Goal: Task Accomplishment & Management: Complete application form

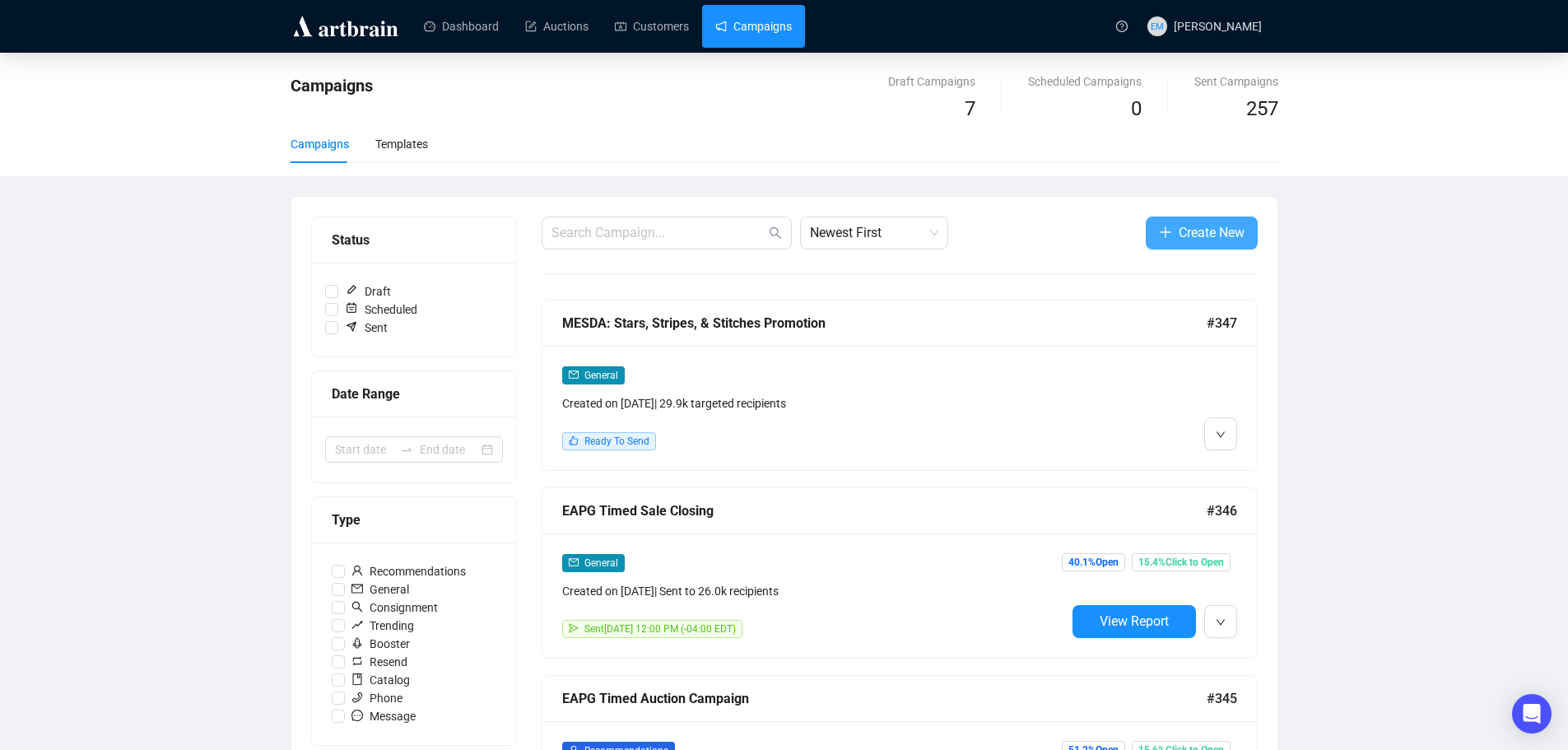
click at [1165, 228] on icon "plus" at bounding box center [1165, 231] width 13 height 13
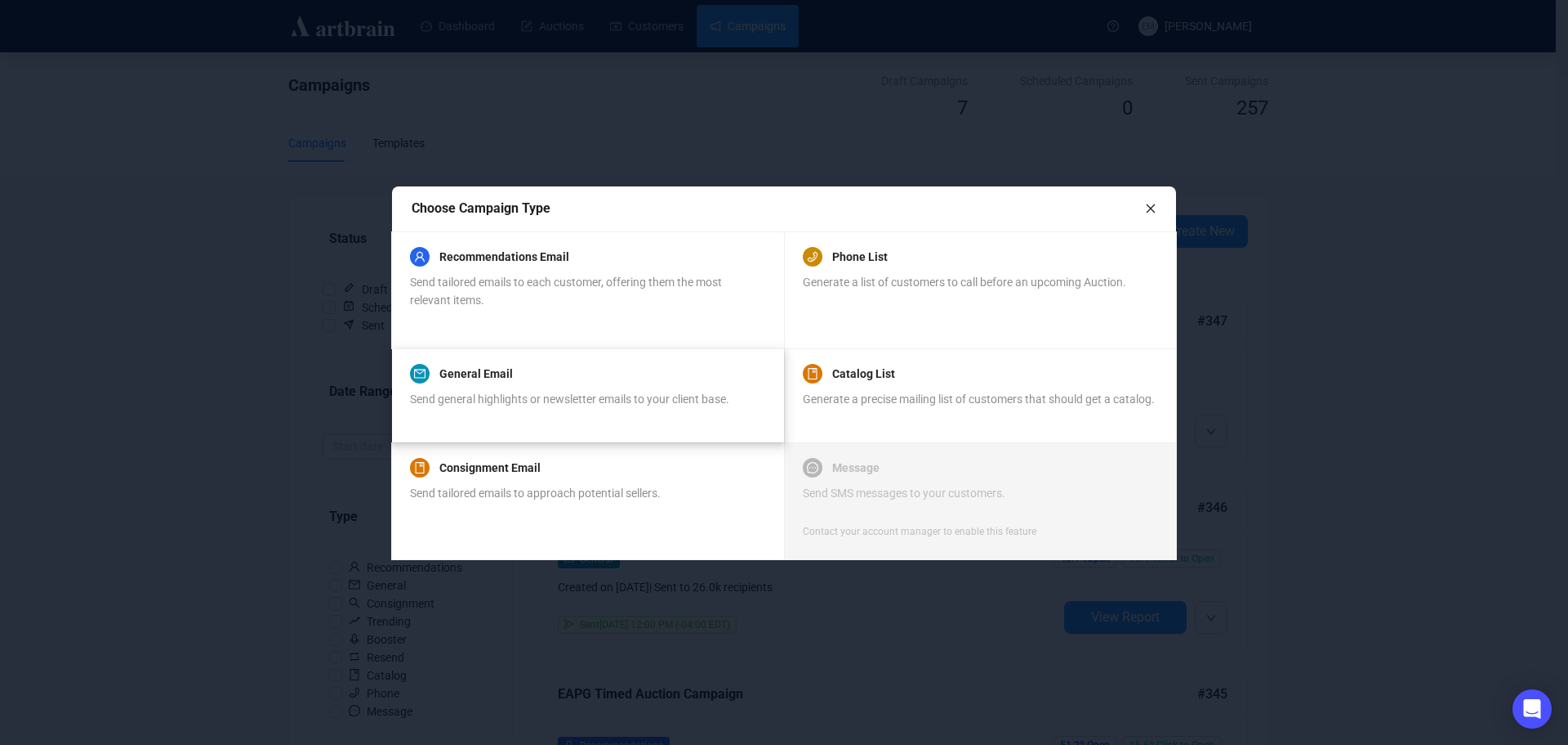
click at [512, 384] on div "General Email Send general highlights or newsletter emails to your client base." at bounding box center [569, 394] width 319 height 62
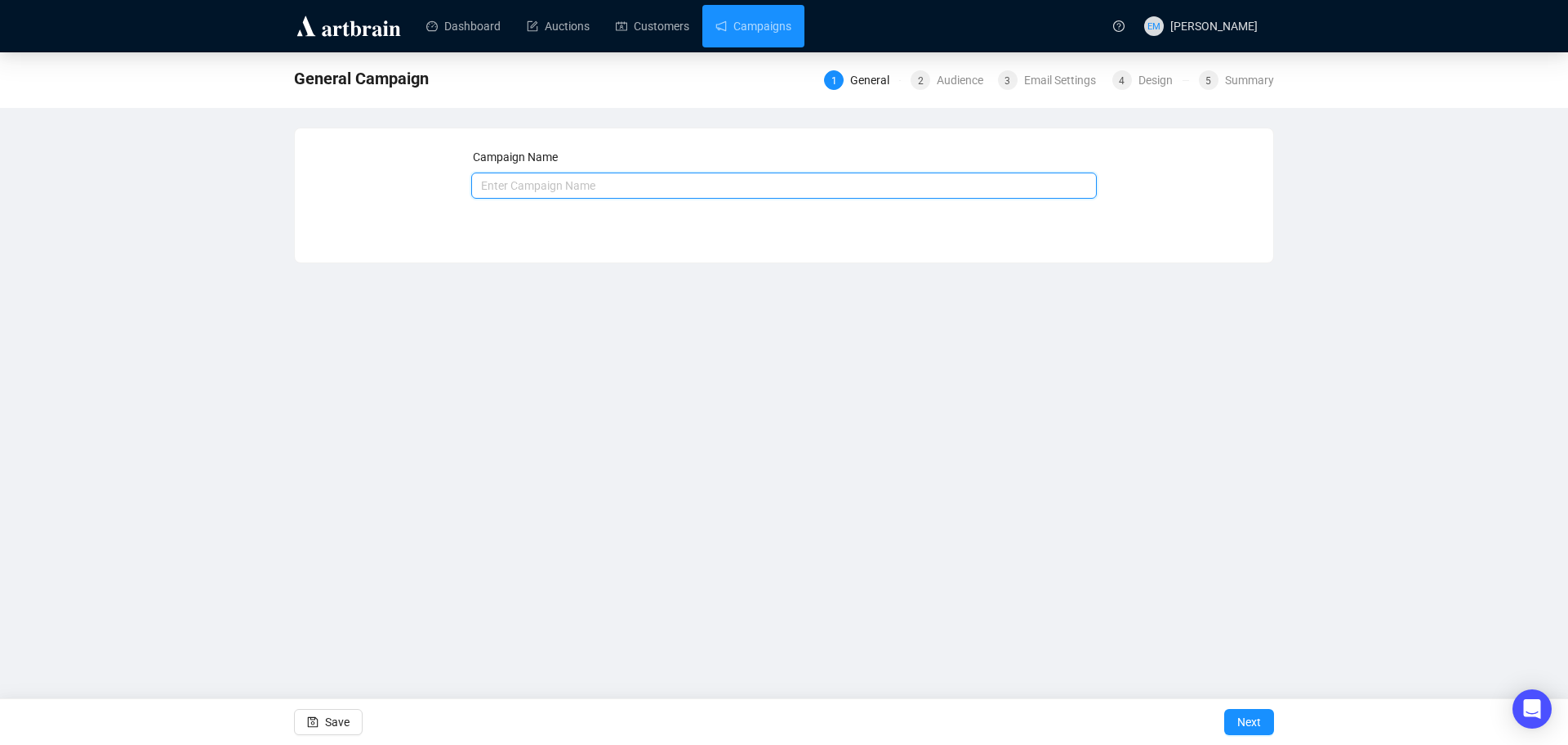
click at [664, 189] on input "text" at bounding box center [785, 185] width 626 height 27
type input "N"
type input "VQM Barn Quilts"
click at [1256, 716] on span "Next" at bounding box center [1250, 721] width 24 height 45
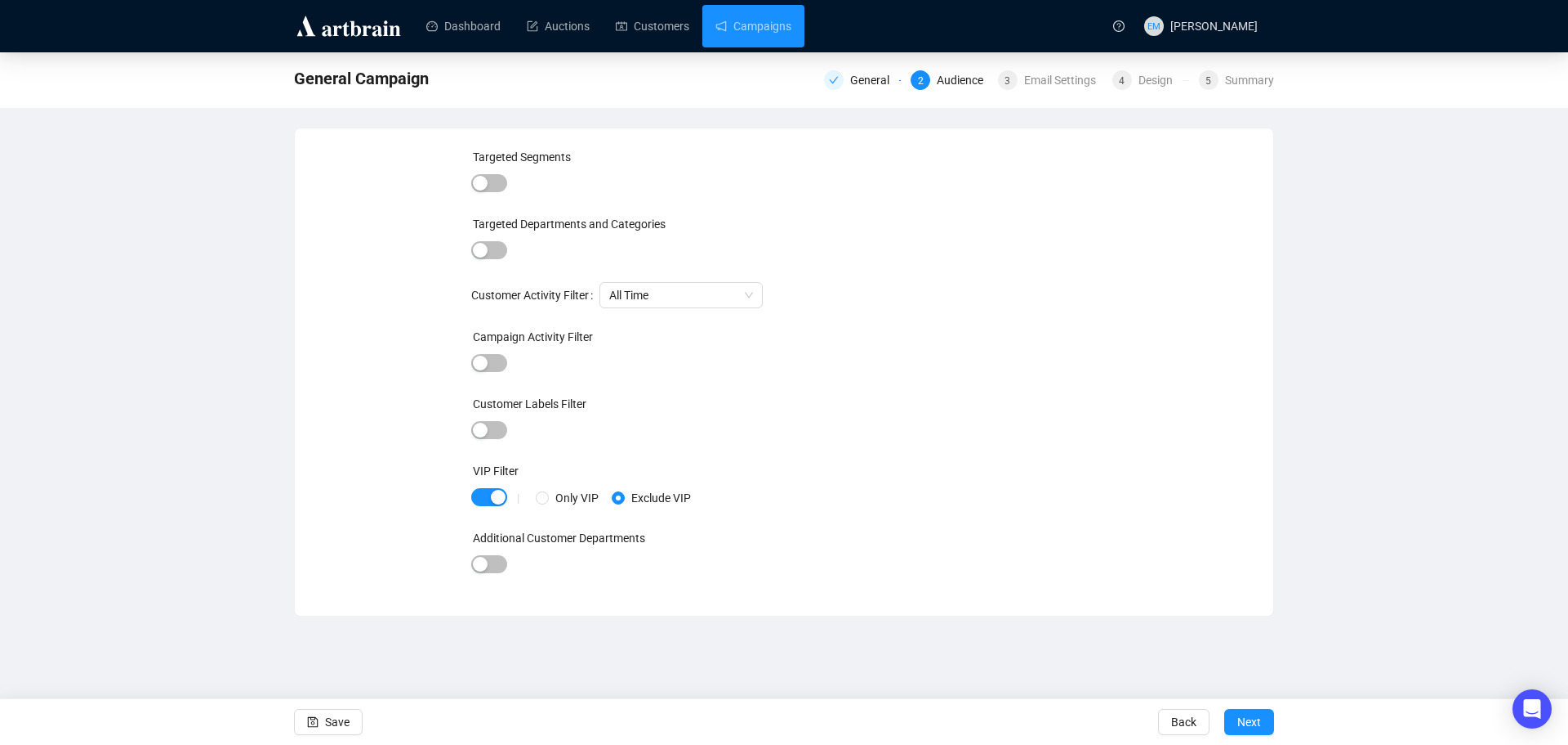
click at [504, 497] on div "|" at bounding box center [518, 497] width 35 height 13
click at [487, 497] on span "button" at bounding box center [490, 497] width 35 height 18
click at [1260, 720] on span "Next" at bounding box center [1250, 721] width 24 height 45
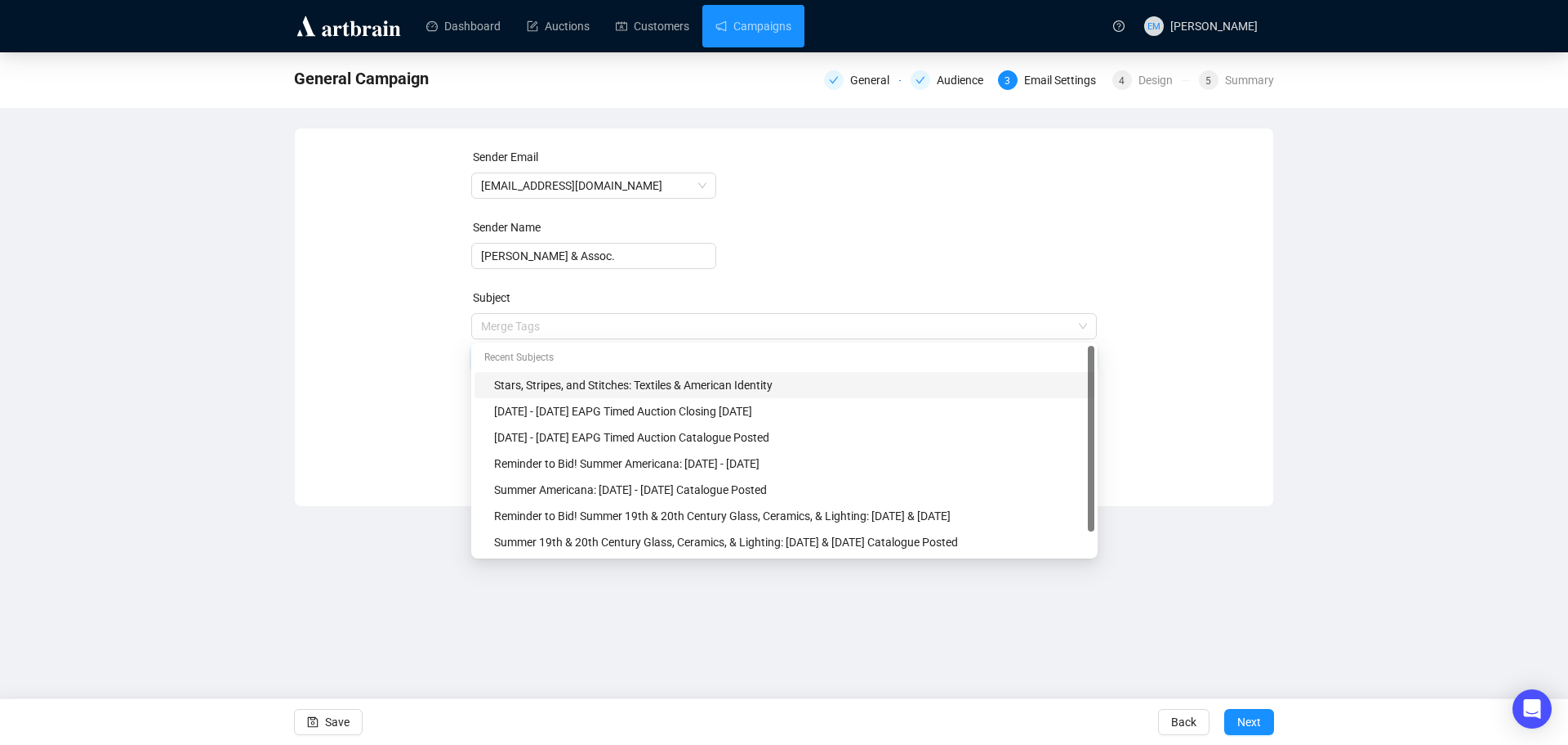
drag, startPoint x: 792, startPoint y: 326, endPoint x: 275, endPoint y: 326, distance: 517.0
click at [277, 326] on div "General Campaign General Audience 3 Email Settings 4 Design 5 Summary Sender Em…" at bounding box center [784, 279] width 1568 height 454
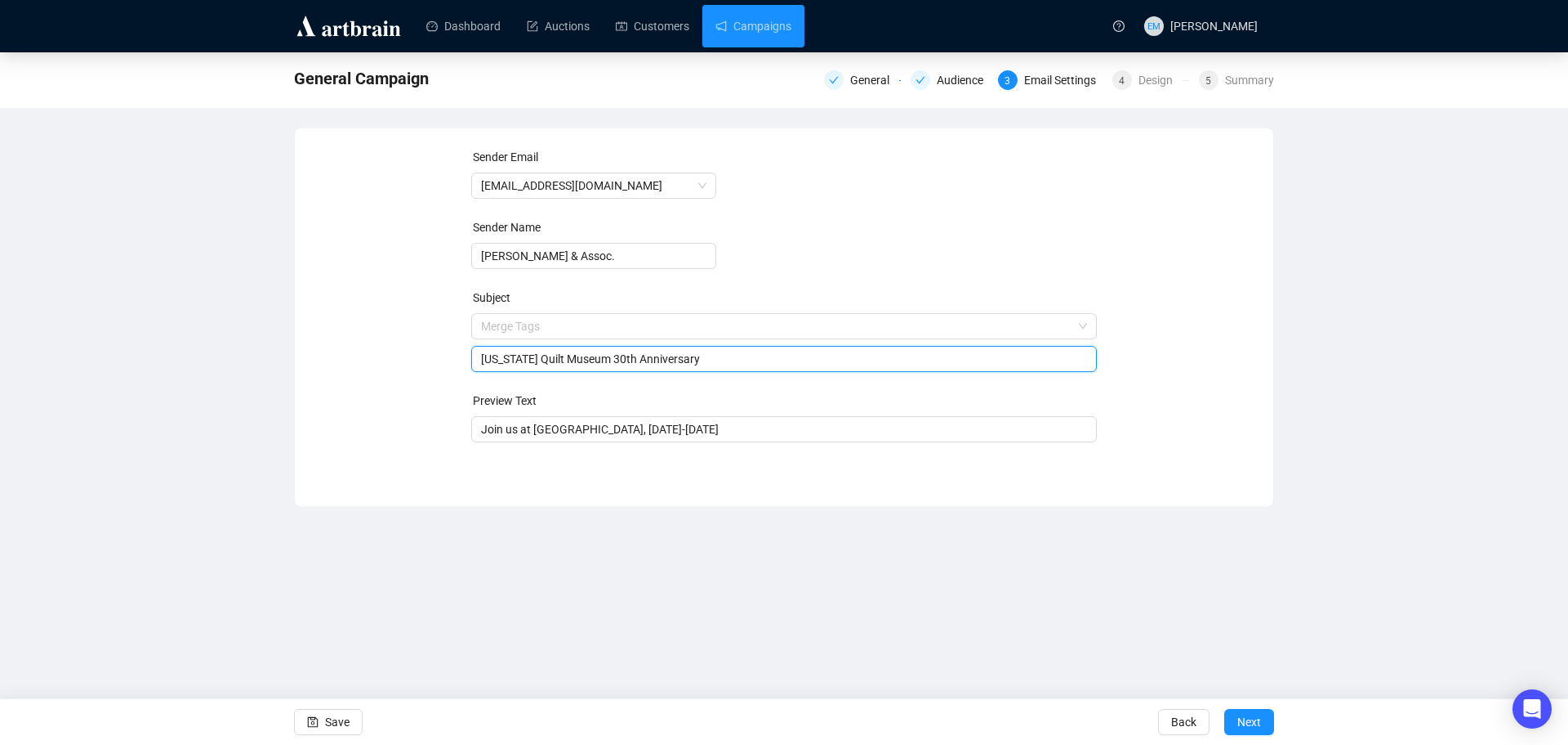
type input "[US_STATE] Quilt Museum 30th Anniversary"
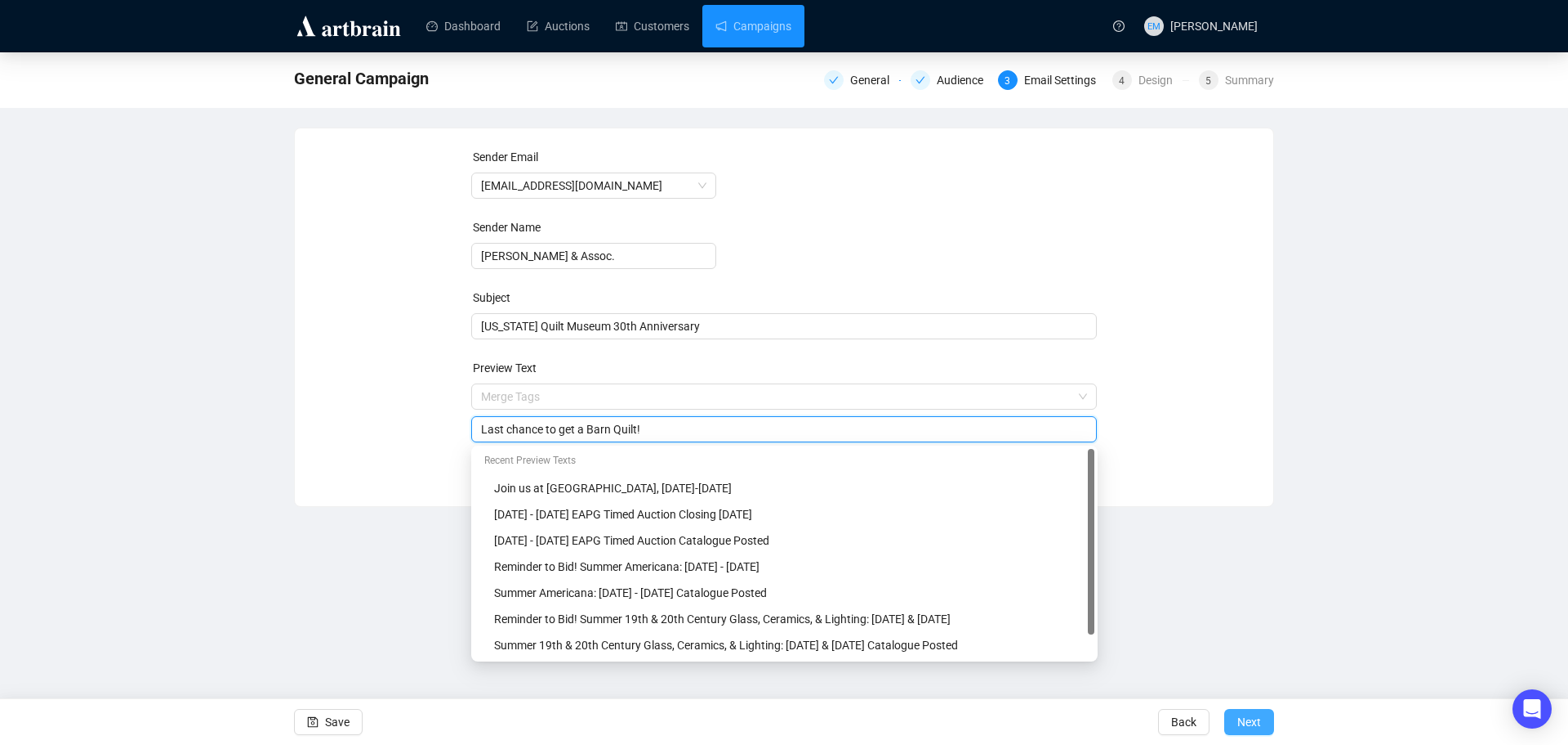
type input "Last chance to get a Barn Quilt!"
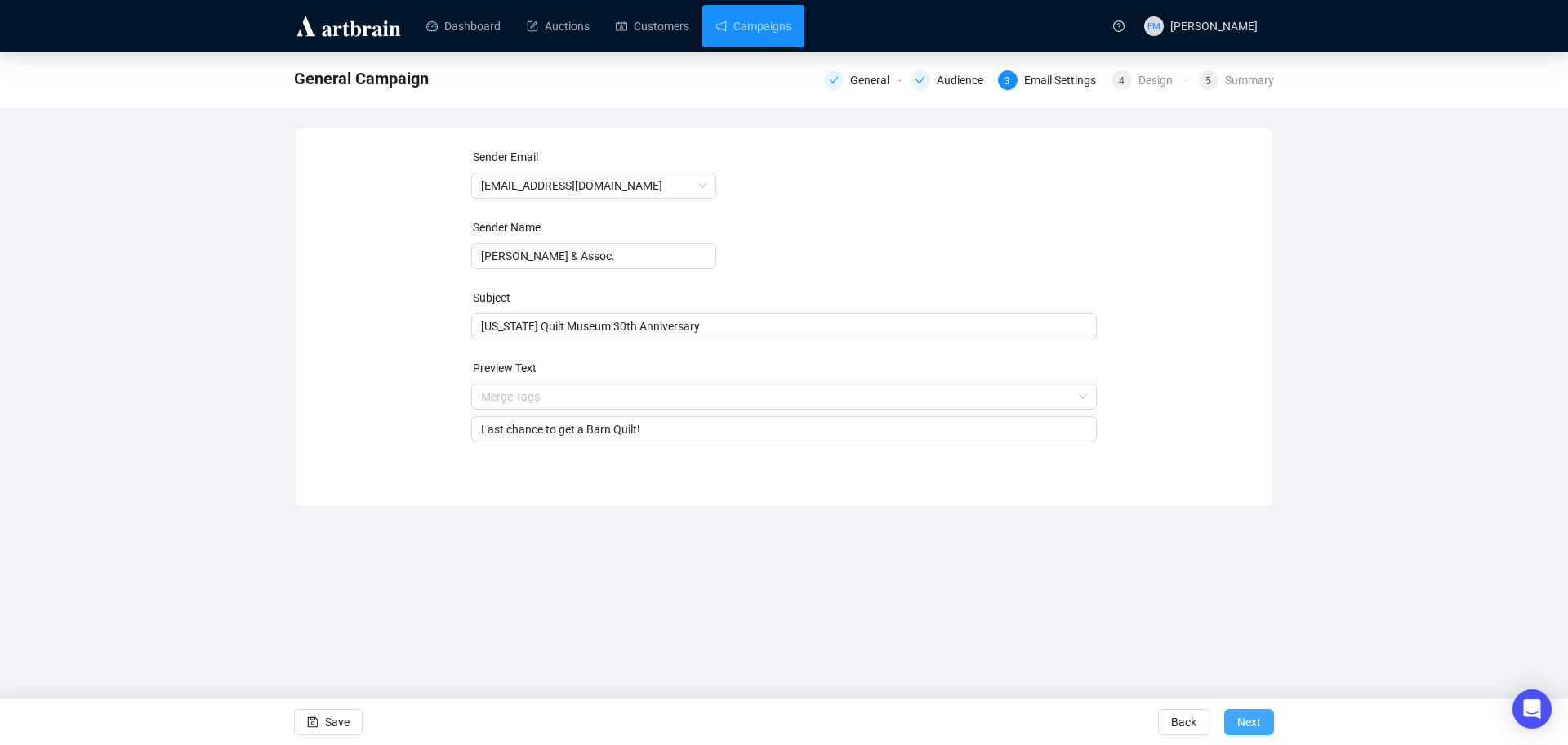
click at [1252, 720] on span "Next" at bounding box center [1250, 721] width 24 height 45
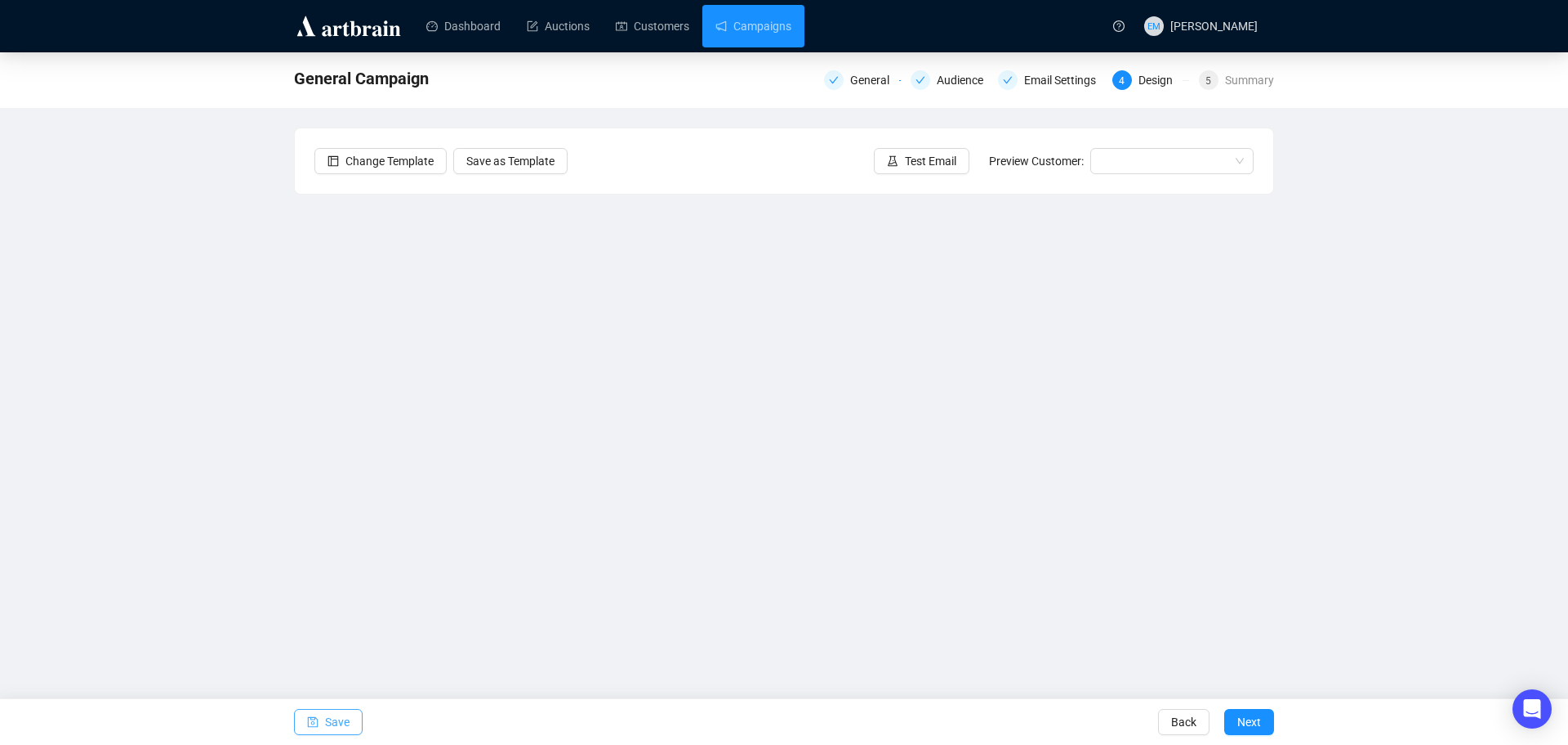
click at [343, 725] on span "Save" at bounding box center [337, 721] width 25 height 45
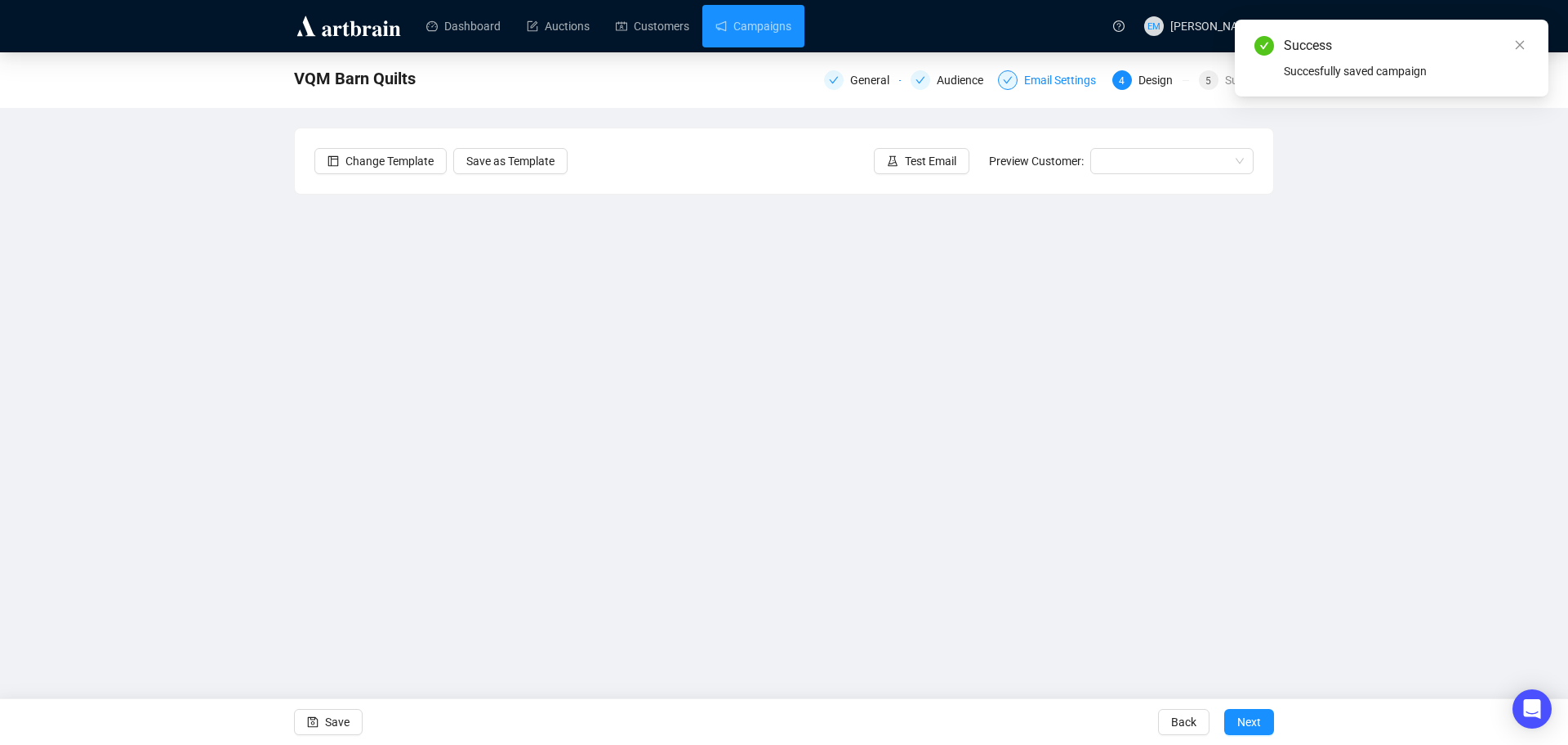
click at [1028, 74] on div "Email Settings" at bounding box center [1065, 80] width 82 height 20
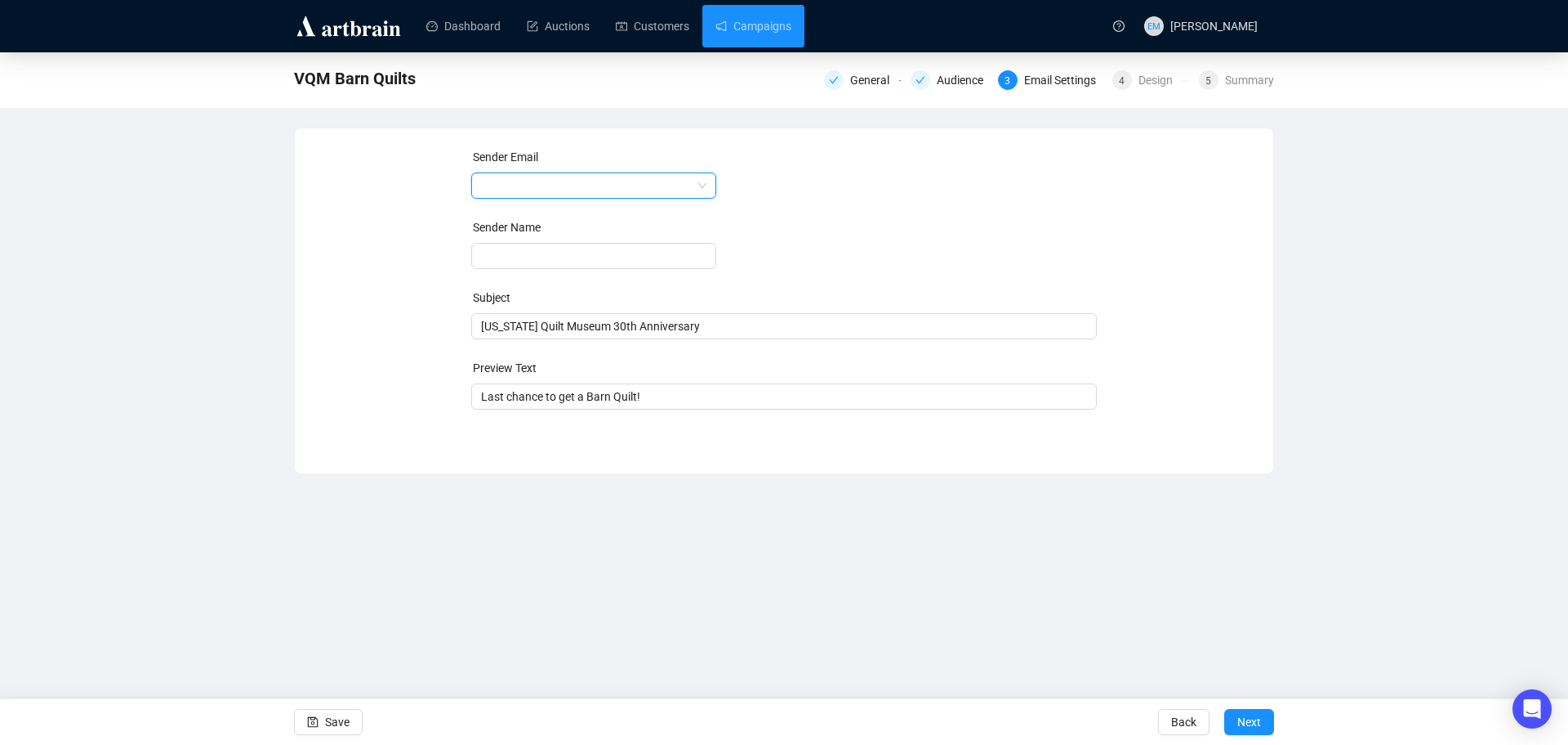
click at [702, 184] on span at bounding box center [594, 185] width 226 height 25
click at [840, 189] on form "Sender Email Sender Name Subject [US_STATE] Quilt Museum 30th Anniversary Previ…" at bounding box center [785, 278] width 626 height 261
drag, startPoint x: 572, startPoint y: 260, endPoint x: 599, endPoint y: 259, distance: 27.0
click at [572, 260] on input "text" at bounding box center [594, 255] width 245 height 27
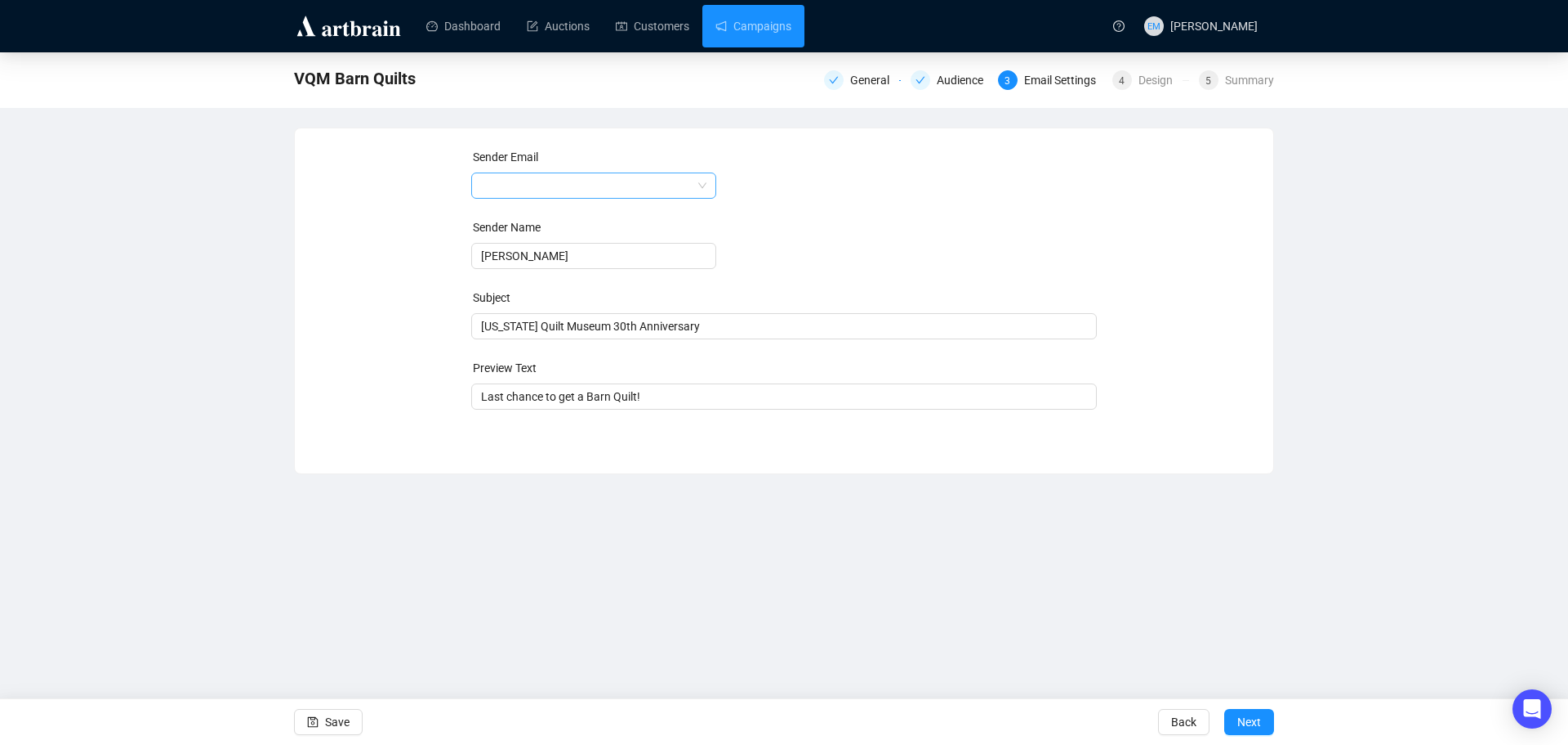
click at [644, 188] on input "search" at bounding box center [587, 185] width 211 height 25
click at [680, 223] on div "[EMAIL_ADDRESS][DOMAIN_NAME]" at bounding box center [594, 218] width 219 height 18
drag, startPoint x: 427, startPoint y: 251, endPoint x: 267, endPoint y: 254, distance: 160.0
click at [268, 254] on div "VQM Barn Quilts General Audience 3 Email Settings 4 Design 5 Summary Sender Ema…" at bounding box center [784, 263] width 1568 height 422
type input "[PERSON_NAME]"
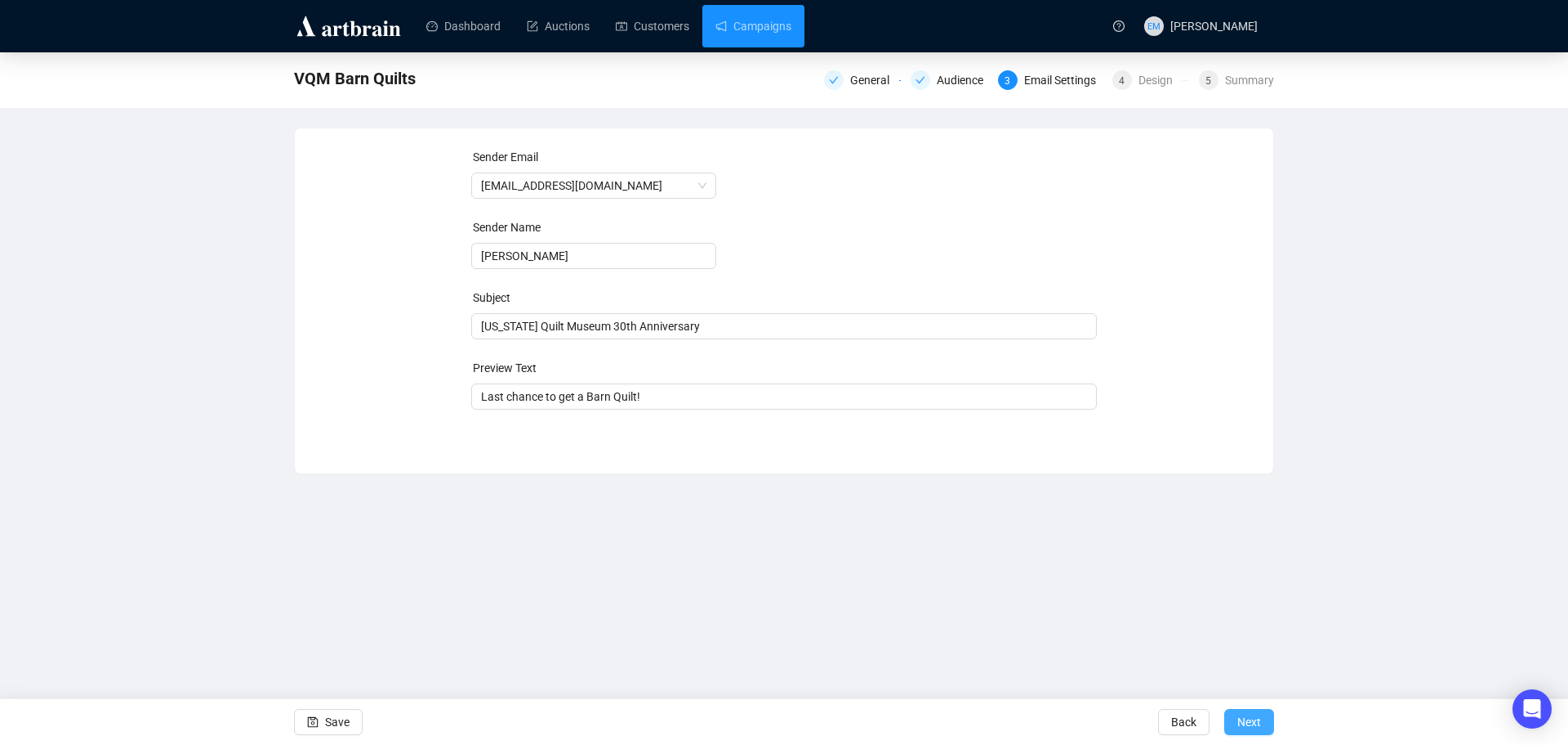
click at [1258, 716] on span "Next" at bounding box center [1250, 721] width 24 height 45
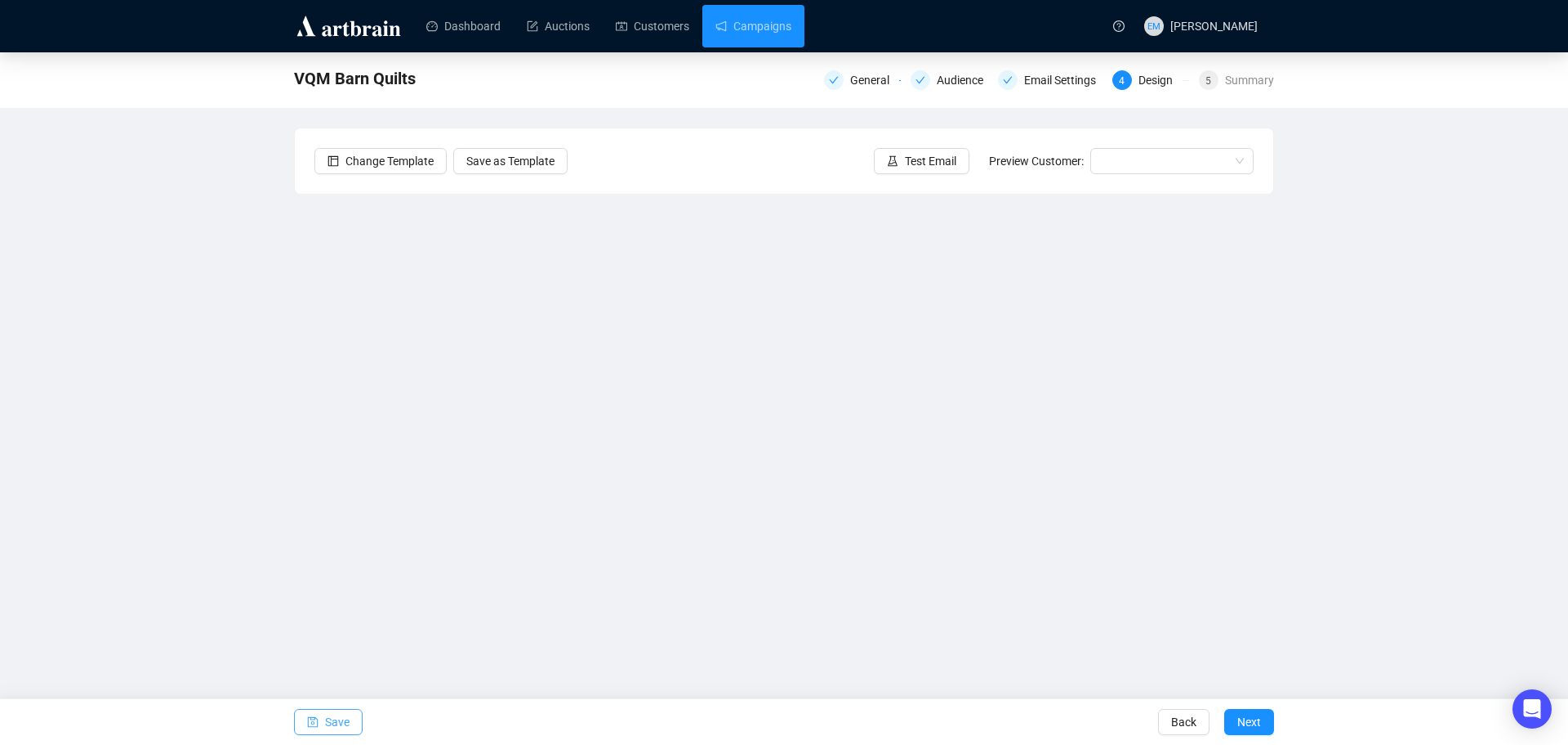
click at [333, 731] on span "Save" at bounding box center [337, 721] width 25 height 45
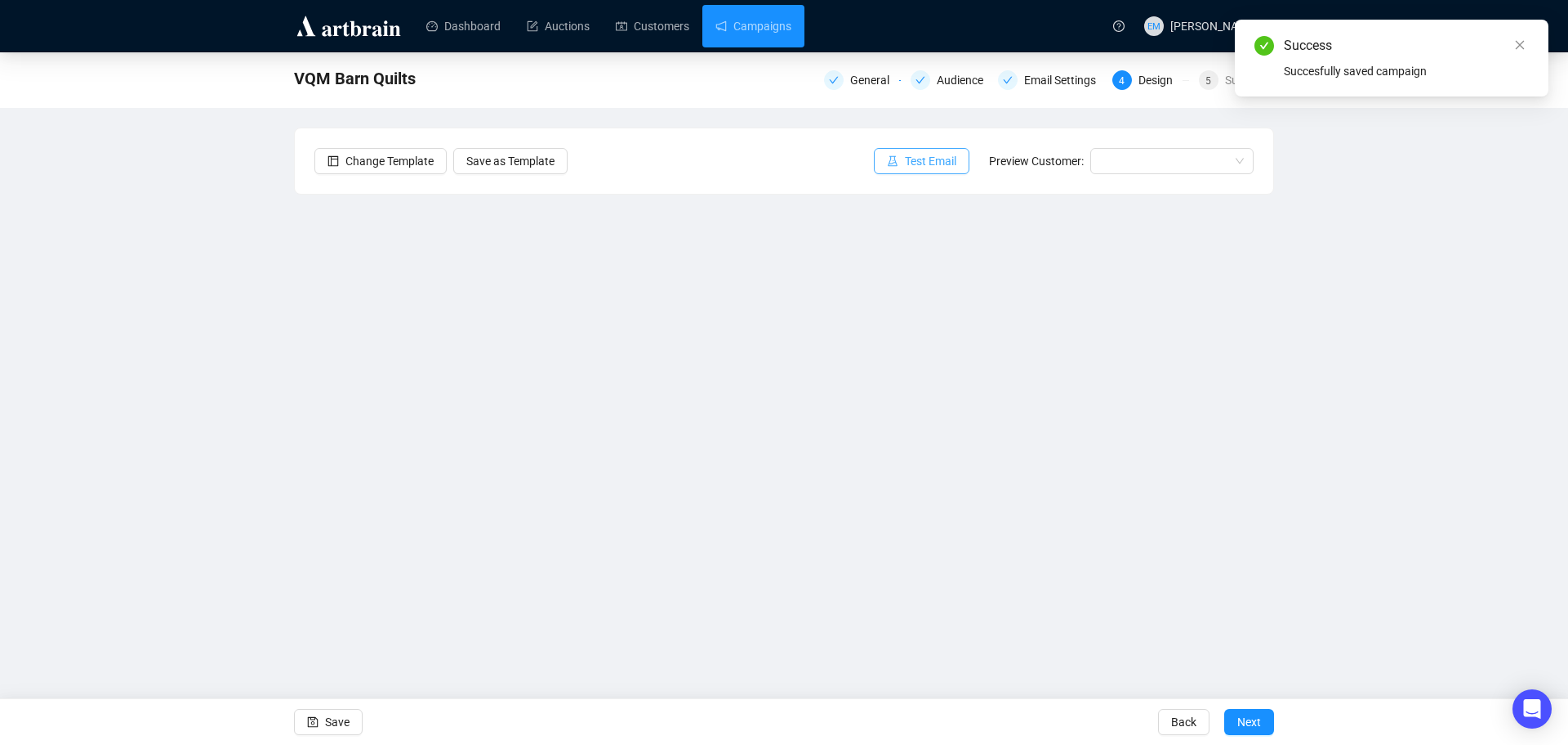
click at [935, 166] on span "Test Email" at bounding box center [931, 161] width 51 height 18
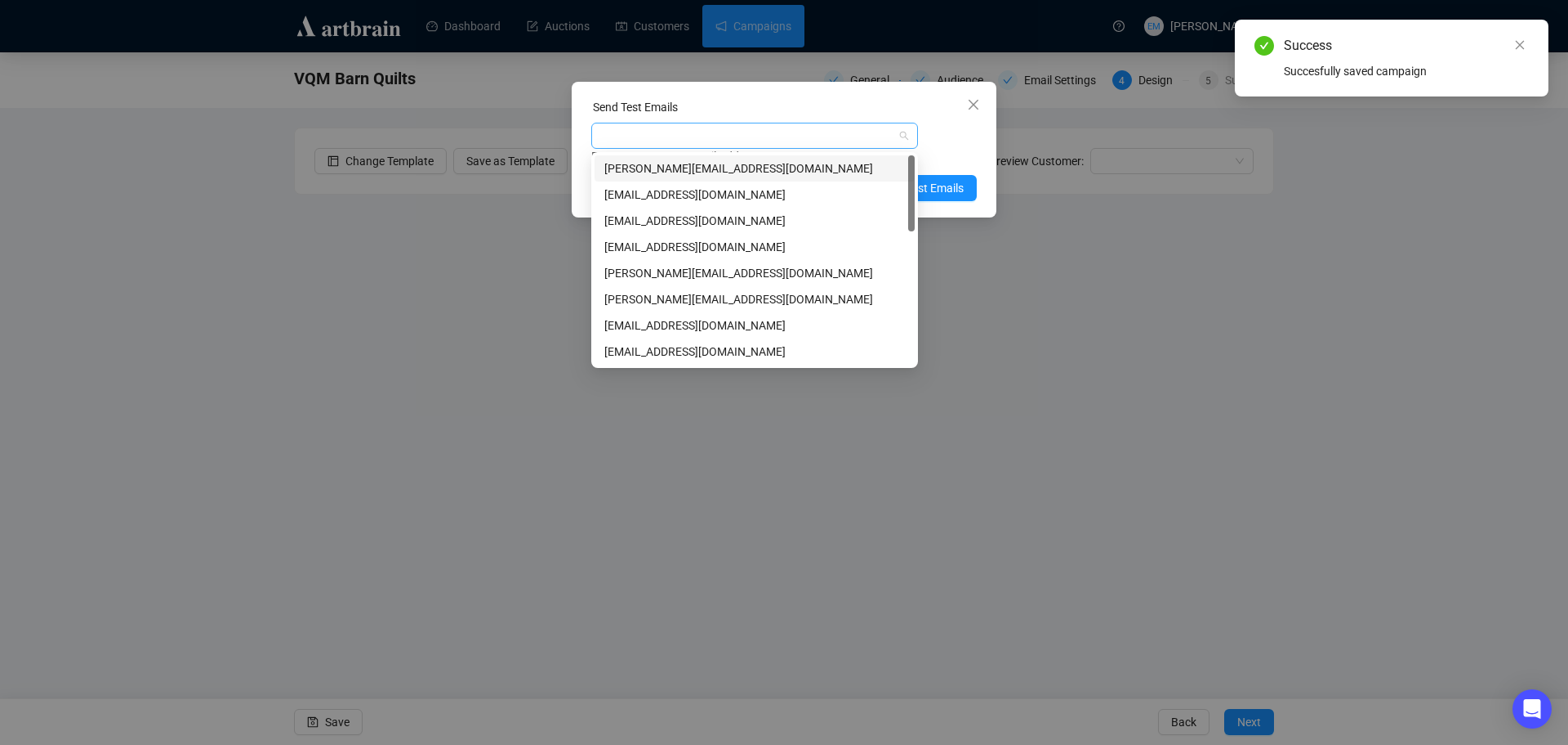
click at [797, 142] on div at bounding box center [747, 135] width 303 height 23
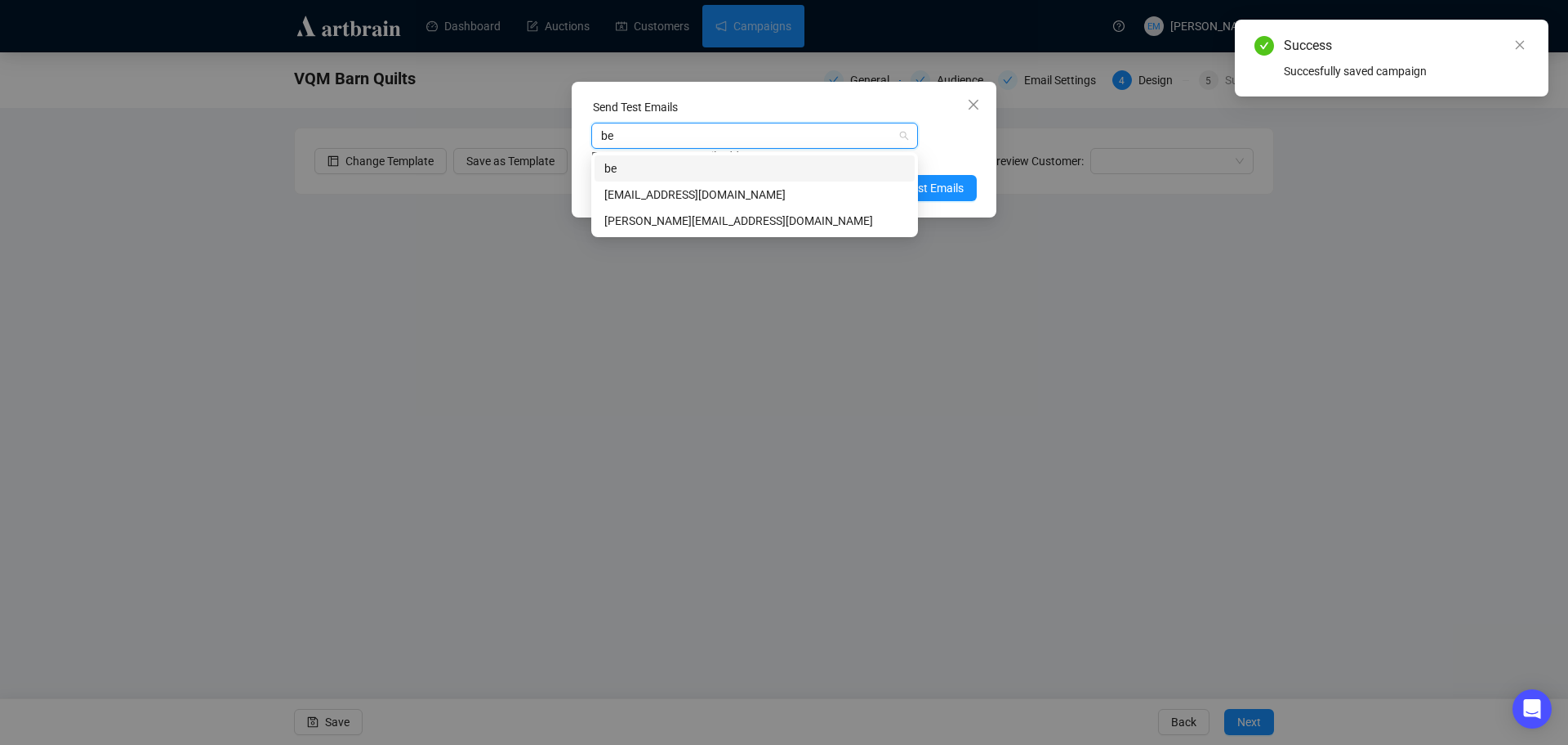
type input "[PERSON_NAME]"
drag, startPoint x: 767, startPoint y: 180, endPoint x: 761, endPoint y: 194, distance: 15.2
click at [764, 186] on div "bev [EMAIL_ADDRESS][DOMAIN_NAME]" at bounding box center [754, 181] width 320 height 52
click at [761, 194] on div "[EMAIL_ADDRESS][DOMAIN_NAME]" at bounding box center [754, 194] width 300 height 18
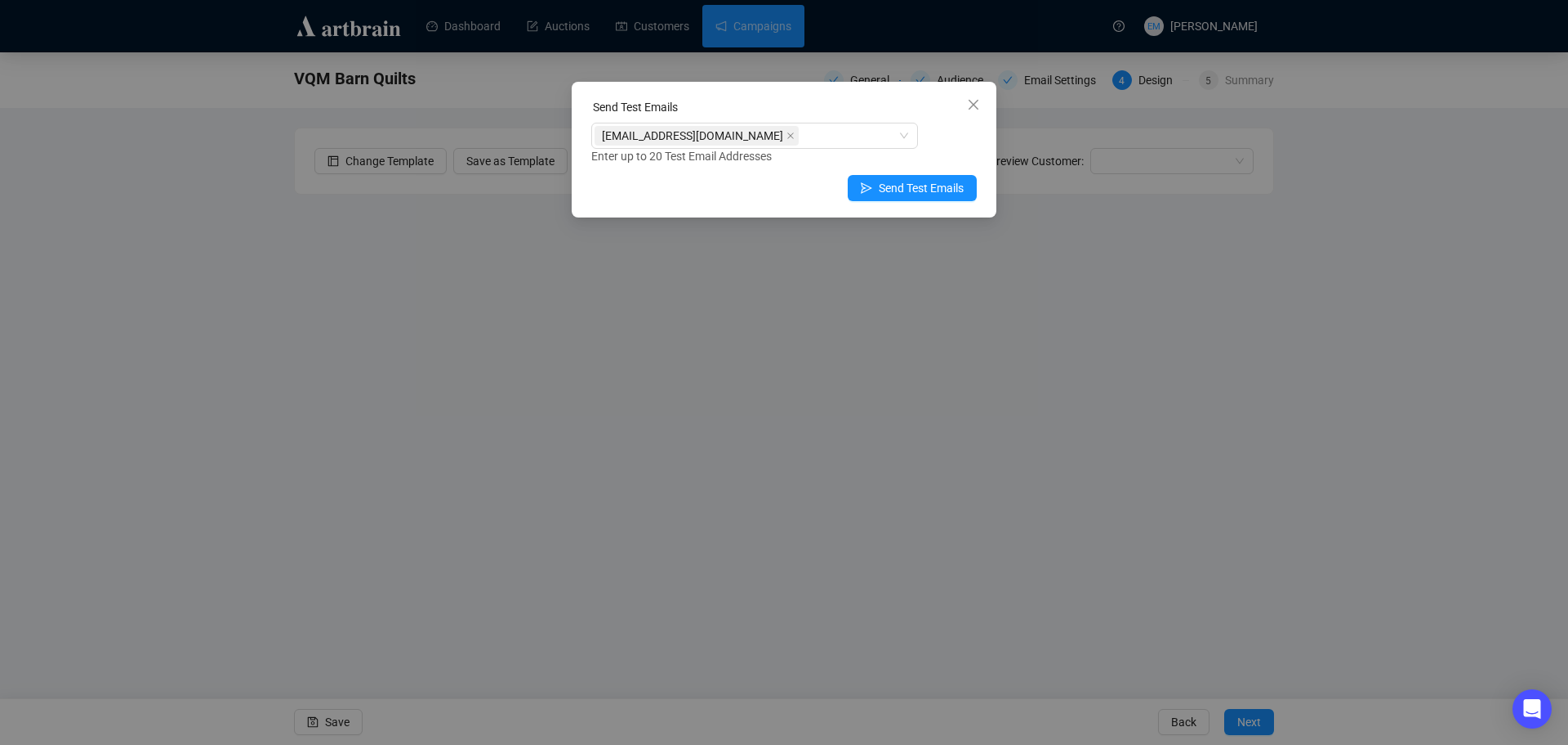
click at [949, 136] on div "[EMAIL_ADDRESS][DOMAIN_NAME] Enter up to 20 Test Email Addresses" at bounding box center [783, 143] width 385 height 42
click at [819, 127] on div "[EMAIL_ADDRESS][DOMAIN_NAME]" at bounding box center [747, 135] width 303 height 23
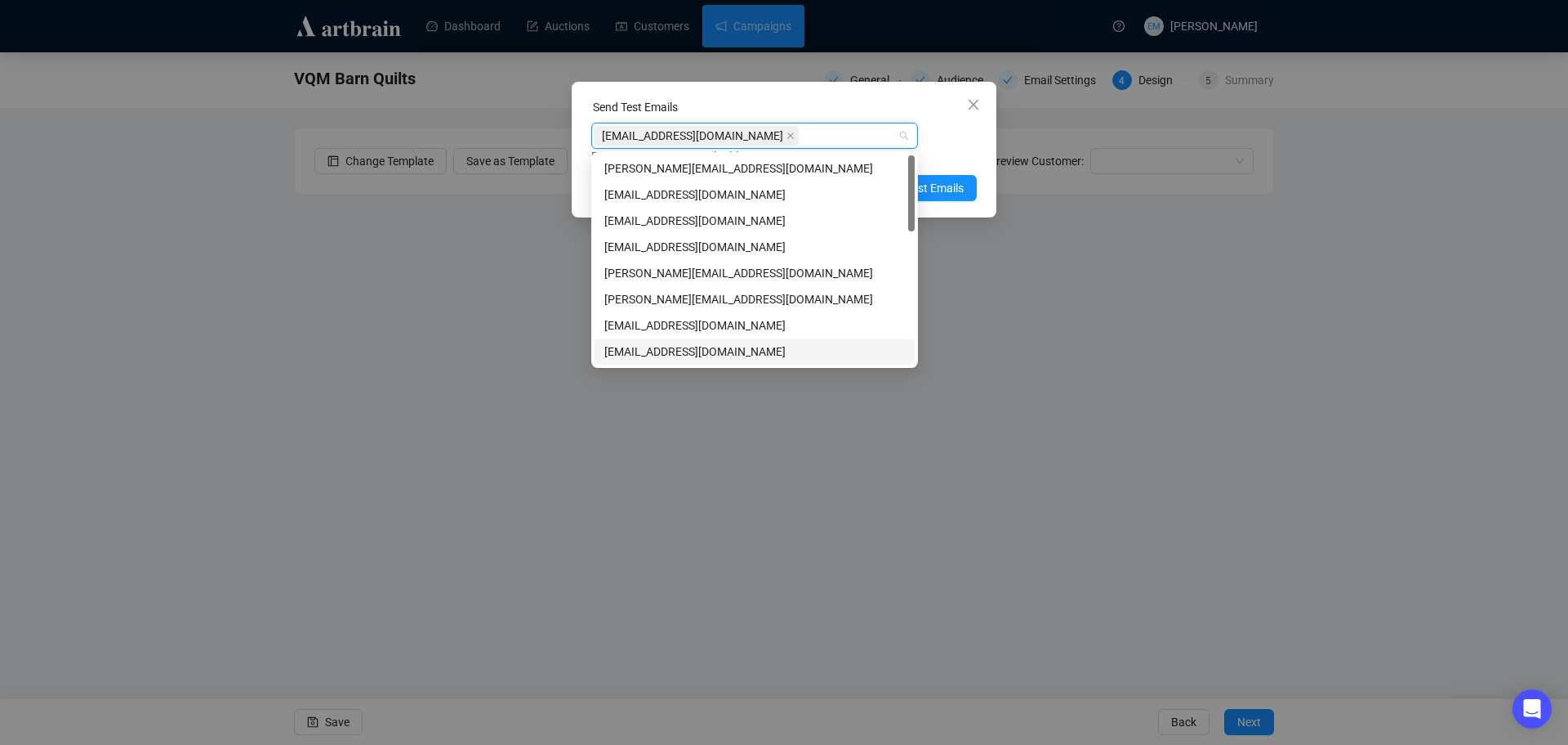
click at [697, 350] on div "[EMAIL_ADDRESS][DOMAIN_NAME]" at bounding box center [754, 352] width 300 height 18
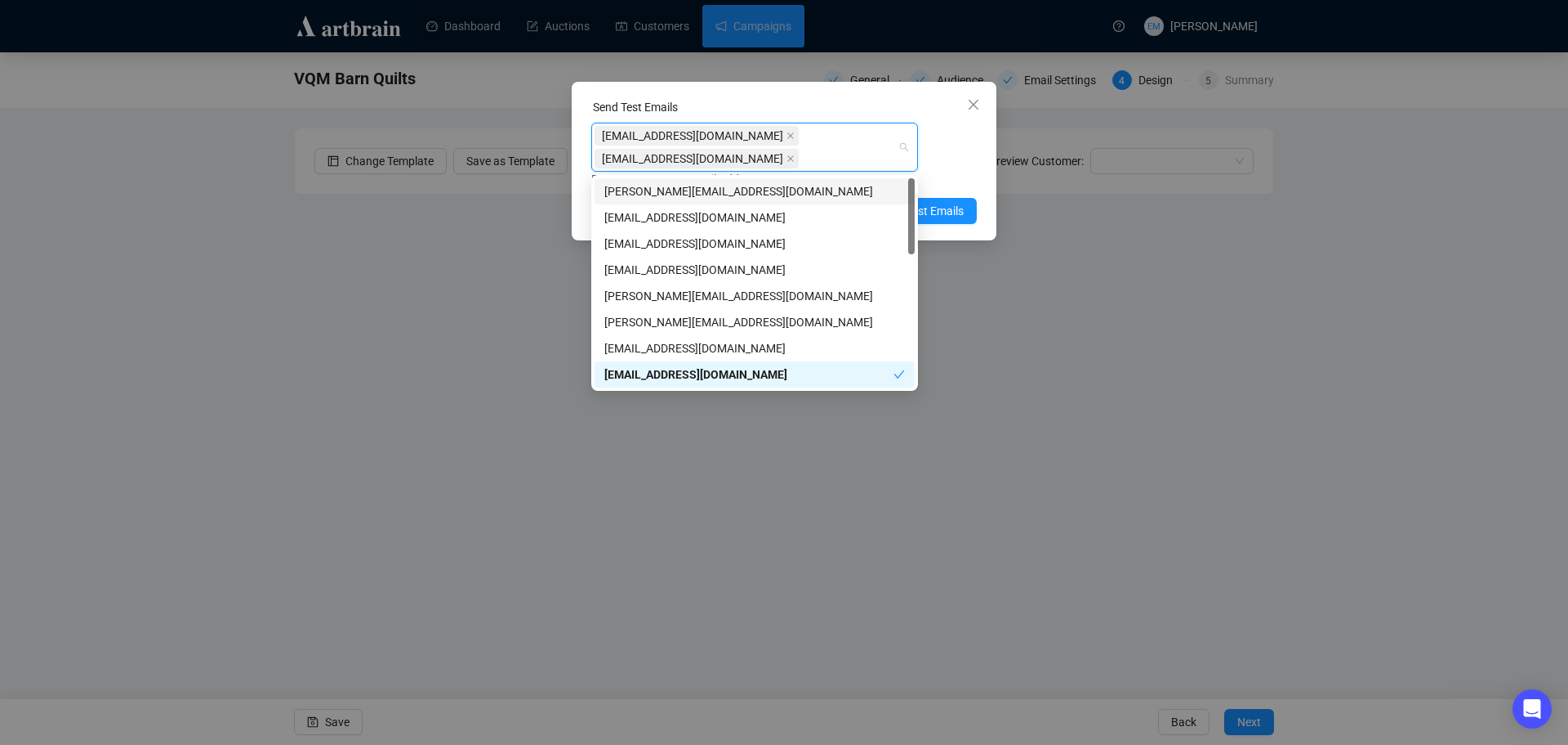
click at [964, 165] on div "[EMAIL_ADDRESS][DOMAIN_NAME] [EMAIL_ADDRESS][DOMAIN_NAME] Enter up to 20 Test E…" at bounding box center [783, 155] width 385 height 65
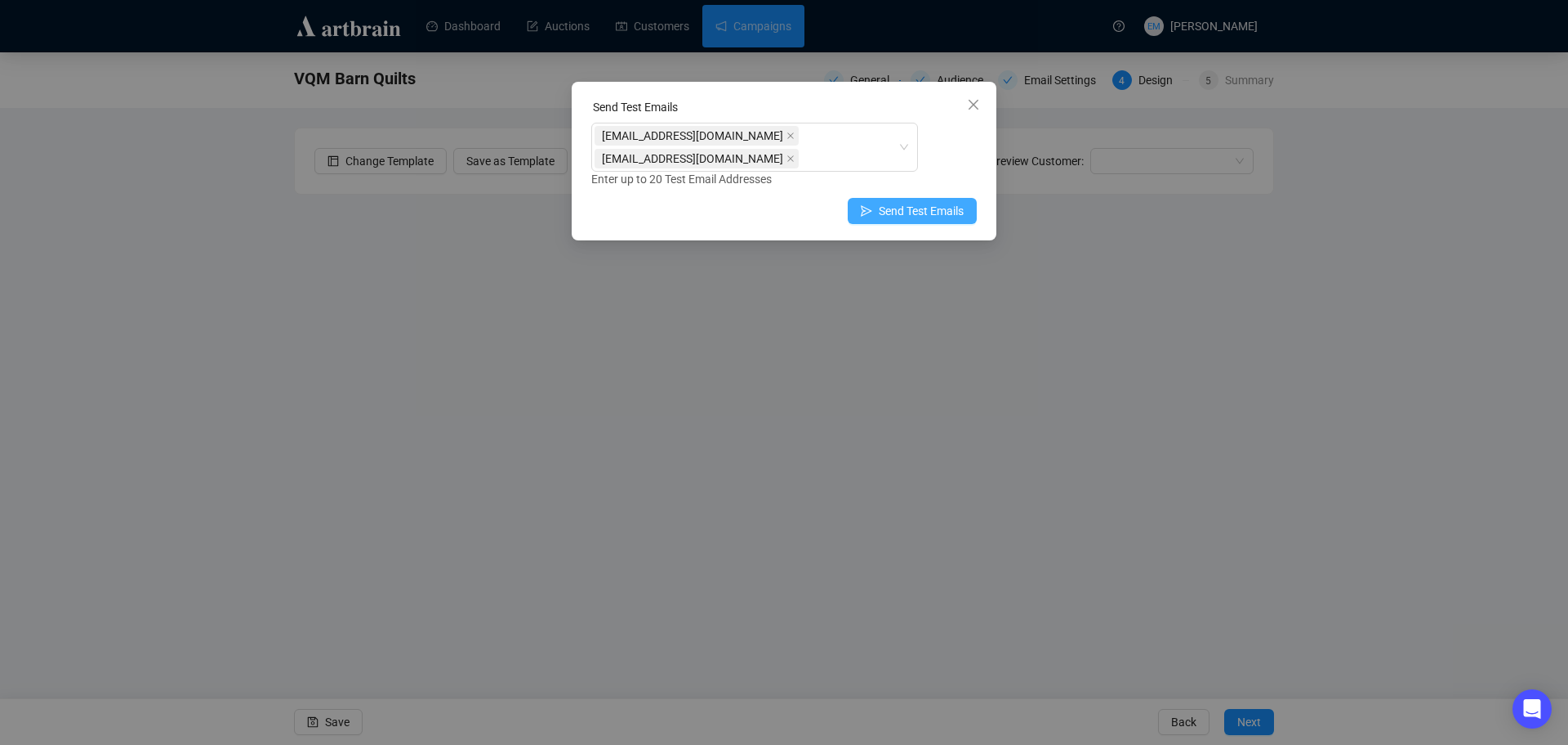
click at [893, 202] on span "Send Test Emails" at bounding box center [921, 211] width 85 height 18
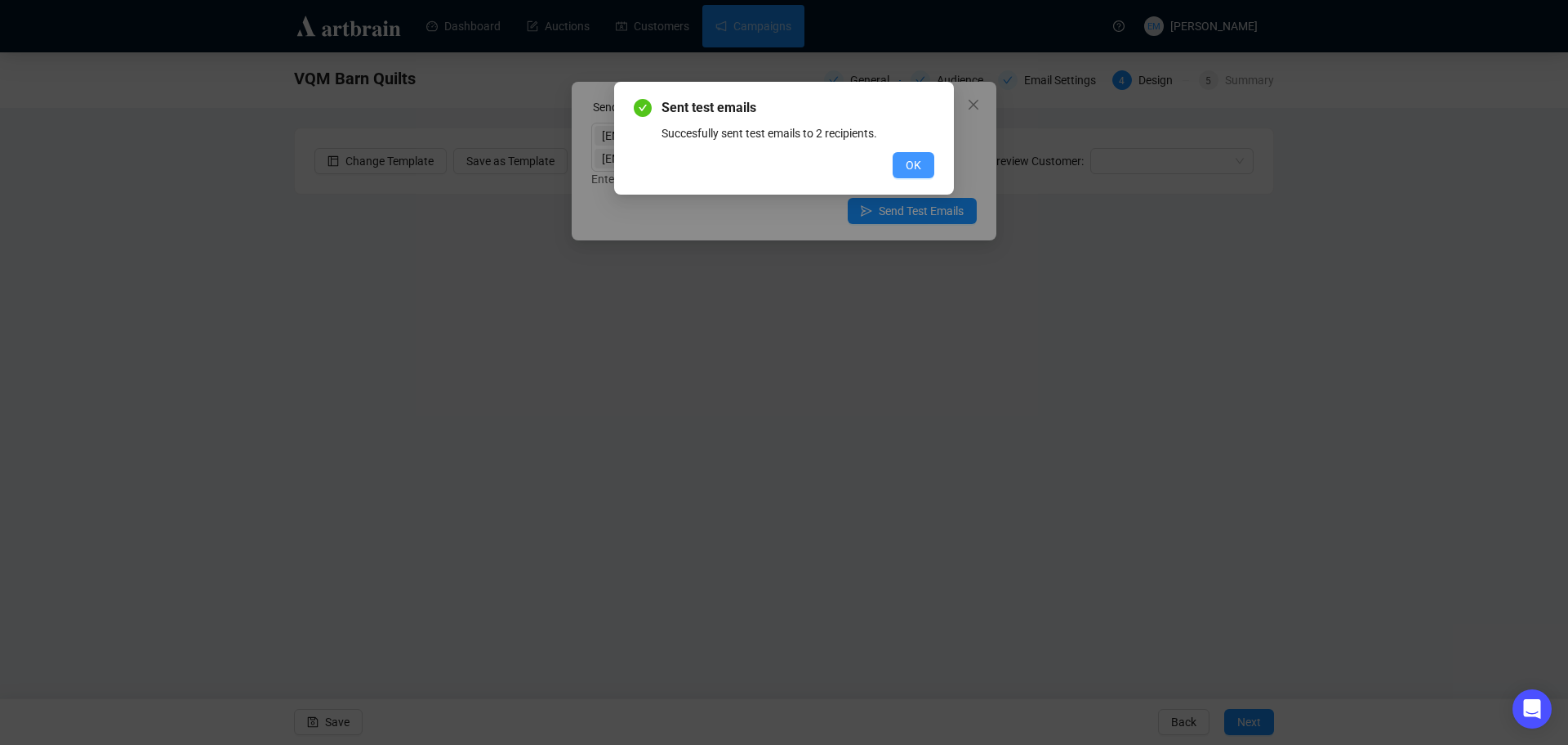
click at [921, 161] on span "OK" at bounding box center [914, 165] width 16 height 18
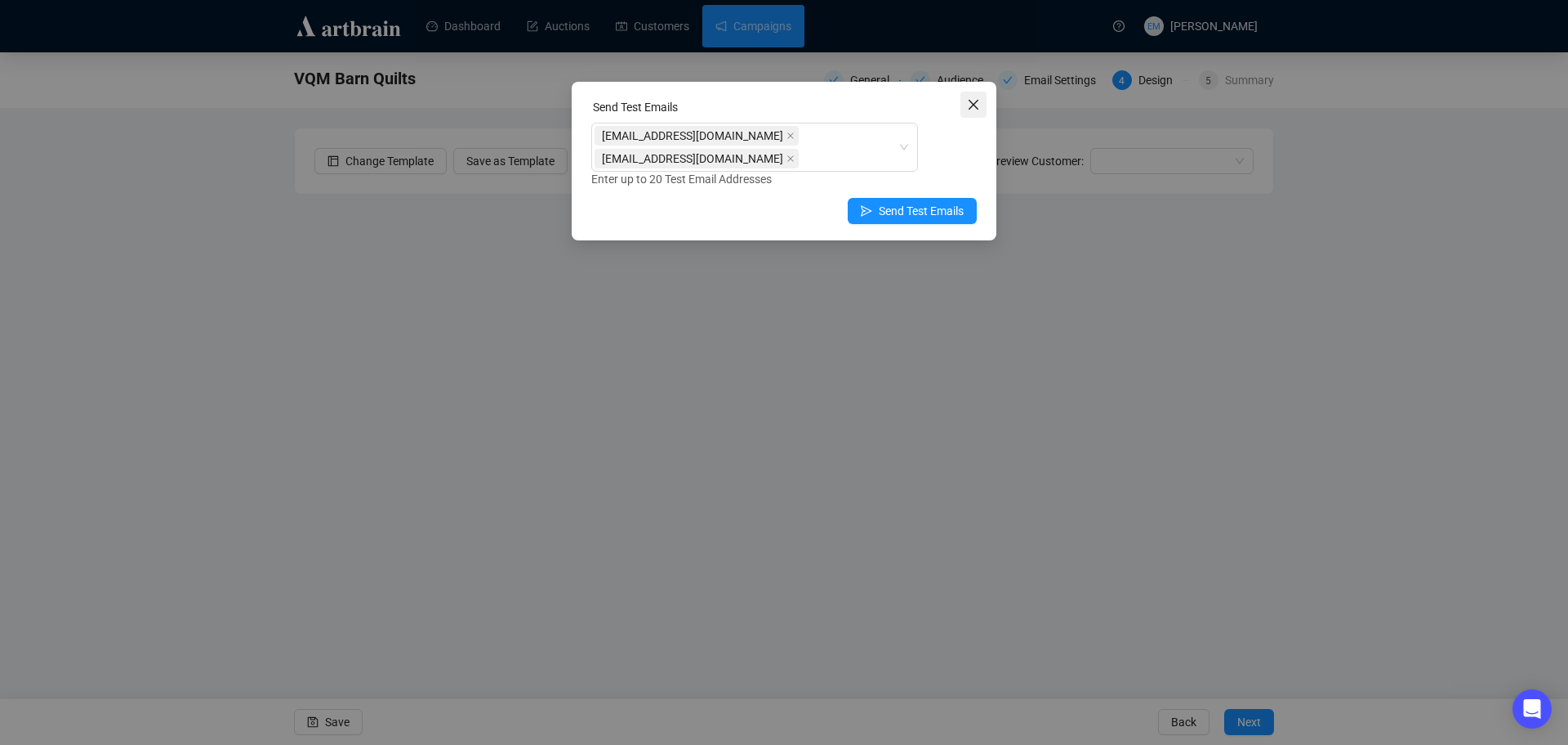
click at [974, 106] on icon "close" at bounding box center [973, 104] width 13 height 13
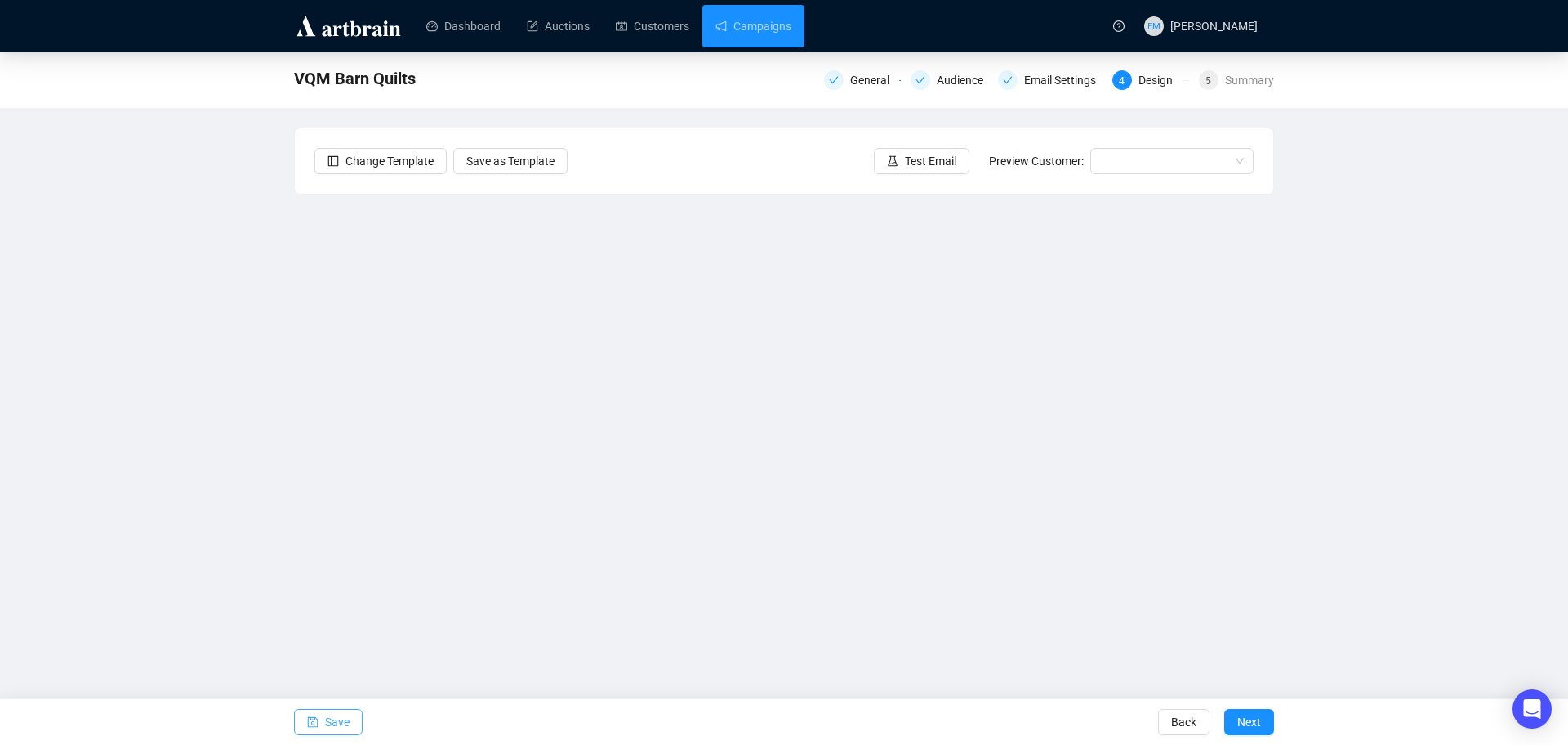
click at [328, 719] on span "Save" at bounding box center [337, 721] width 25 height 45
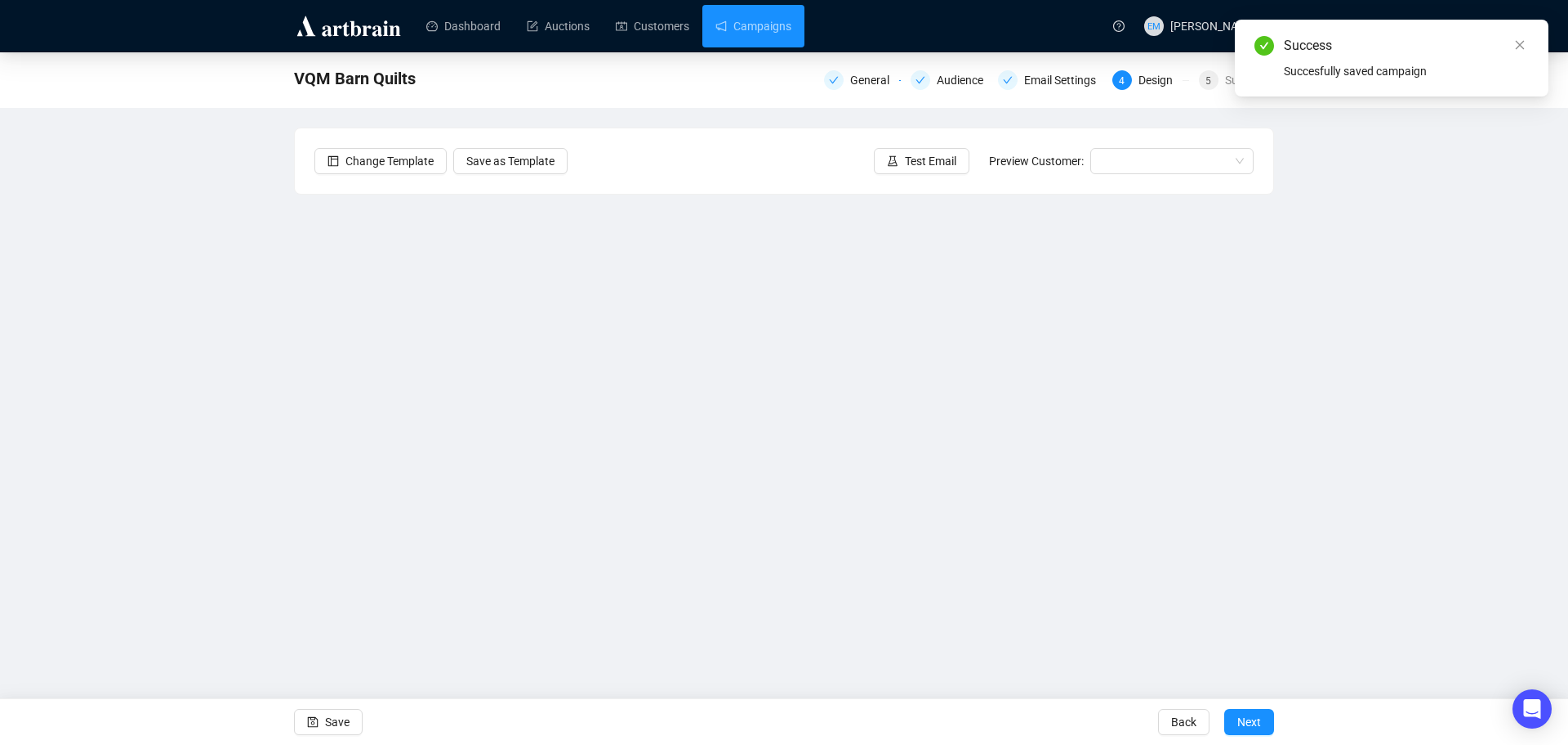
click at [1439, 346] on div "VQM Barn Quilts General Audience Email Settings 4 Design 5 Summary Change Templ…" at bounding box center [784, 354] width 1568 height 604
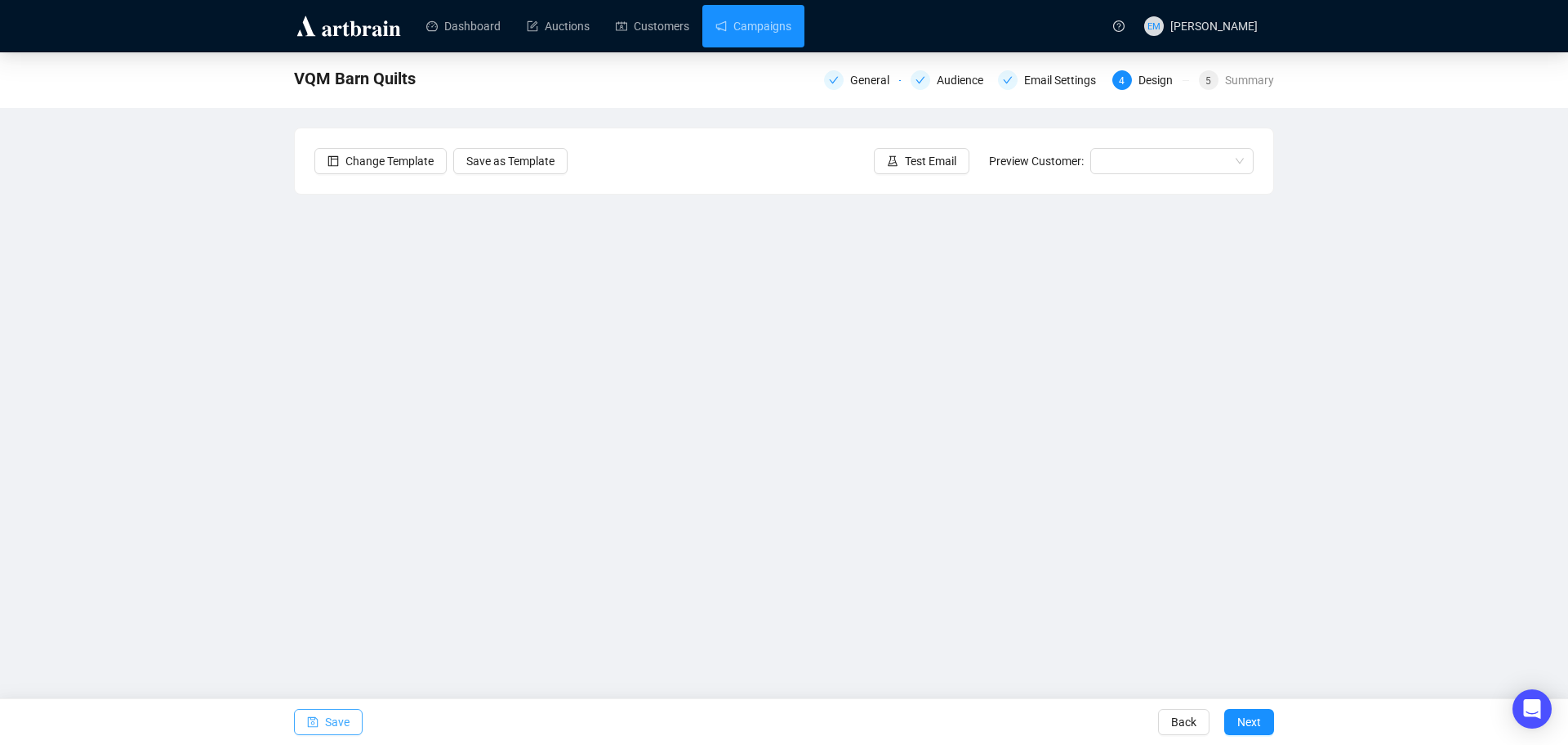
click at [324, 723] on button "Save" at bounding box center [329, 721] width 69 height 27
click at [939, 162] on span "Test Email" at bounding box center [931, 161] width 51 height 18
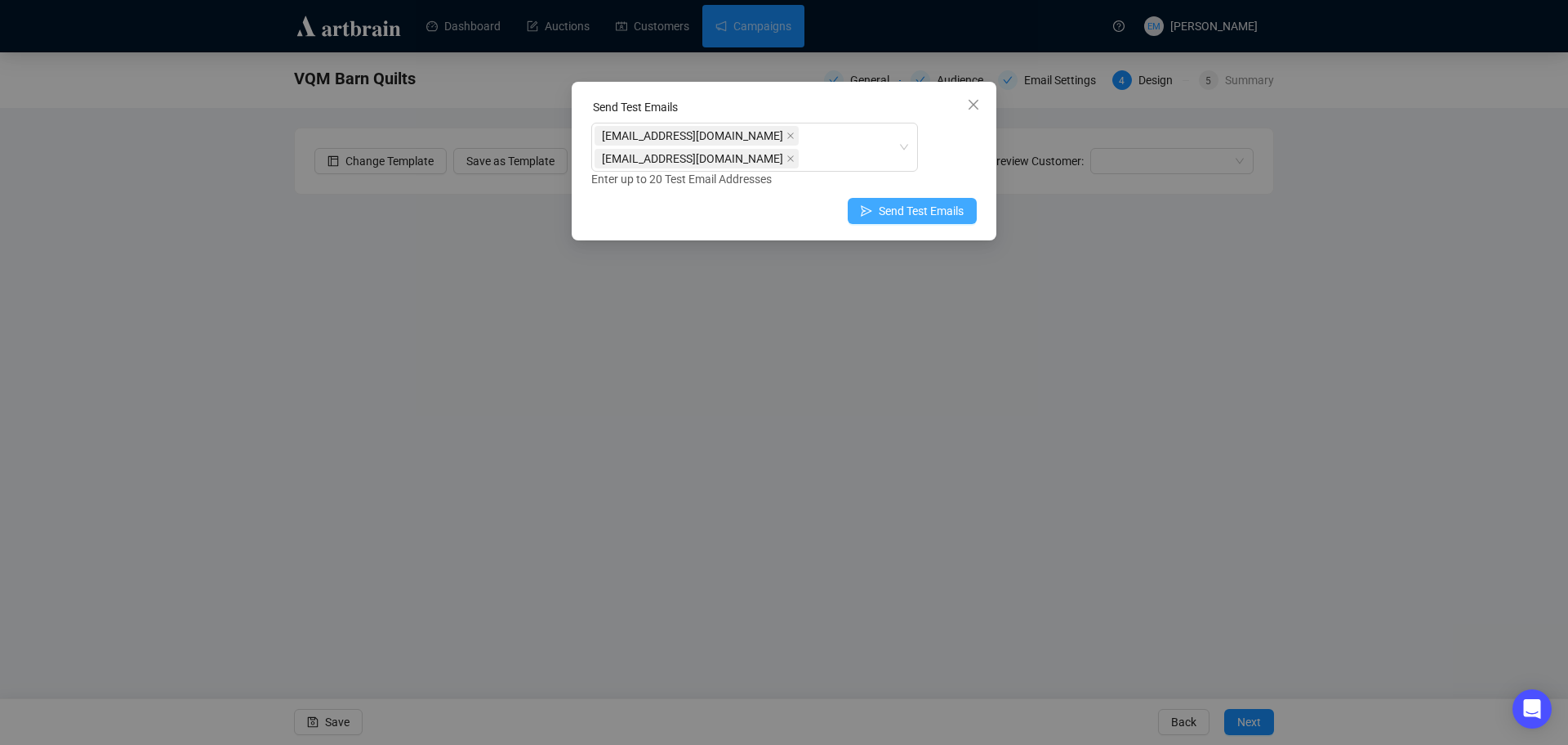
click at [885, 212] on span "Send Test Emails" at bounding box center [921, 211] width 85 height 18
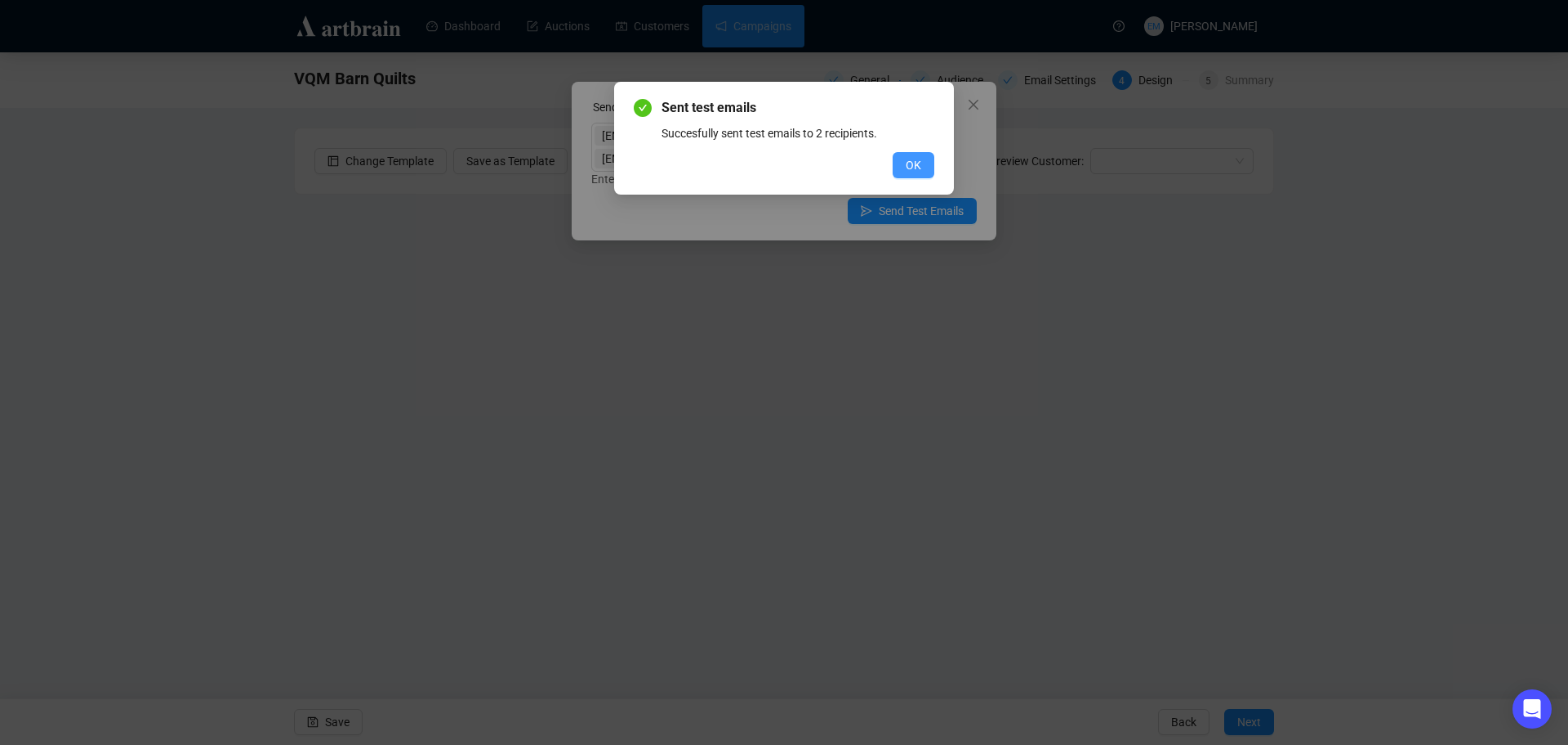
click at [902, 164] on button "OK" at bounding box center [914, 165] width 41 height 27
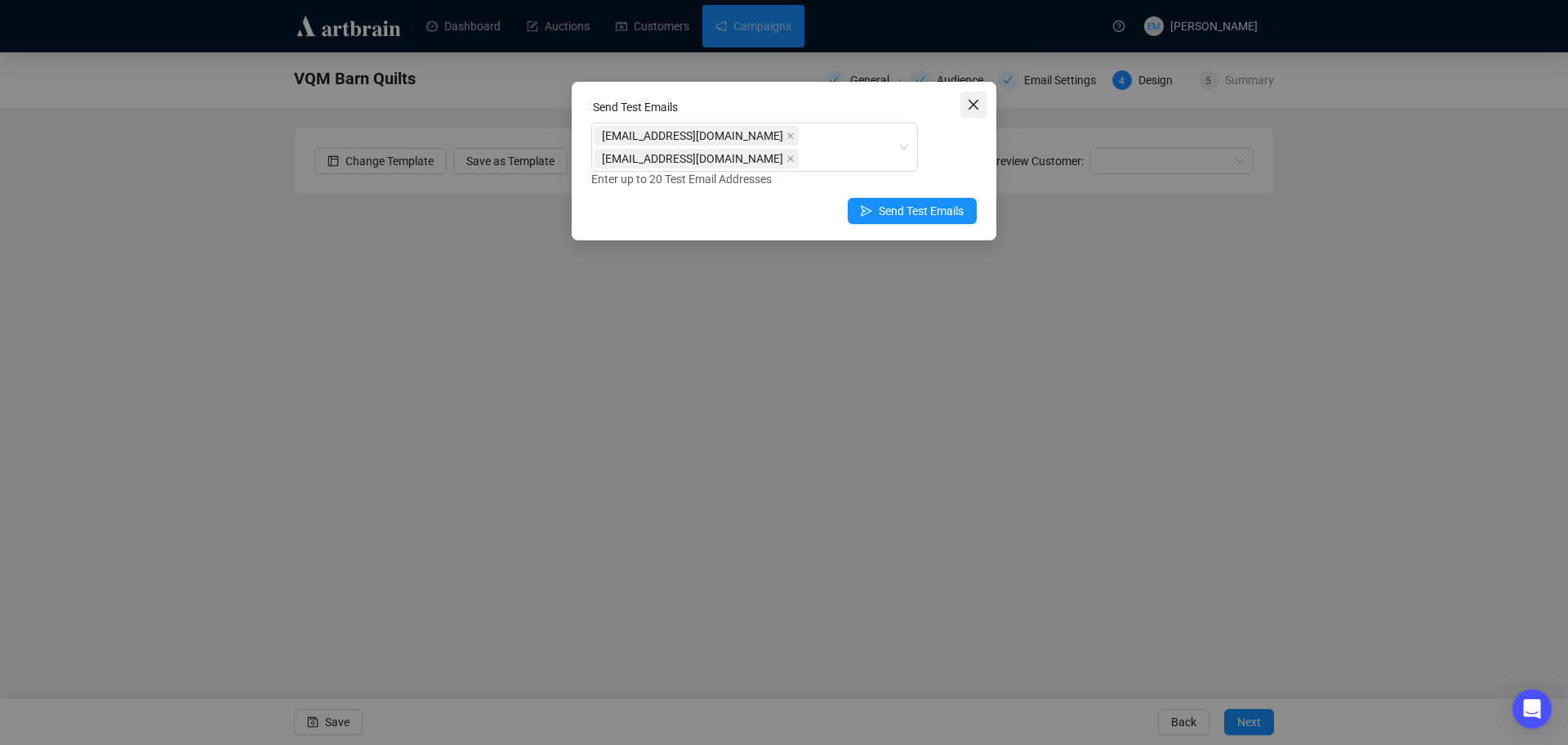
click at [979, 100] on icon "close" at bounding box center [973, 104] width 13 height 13
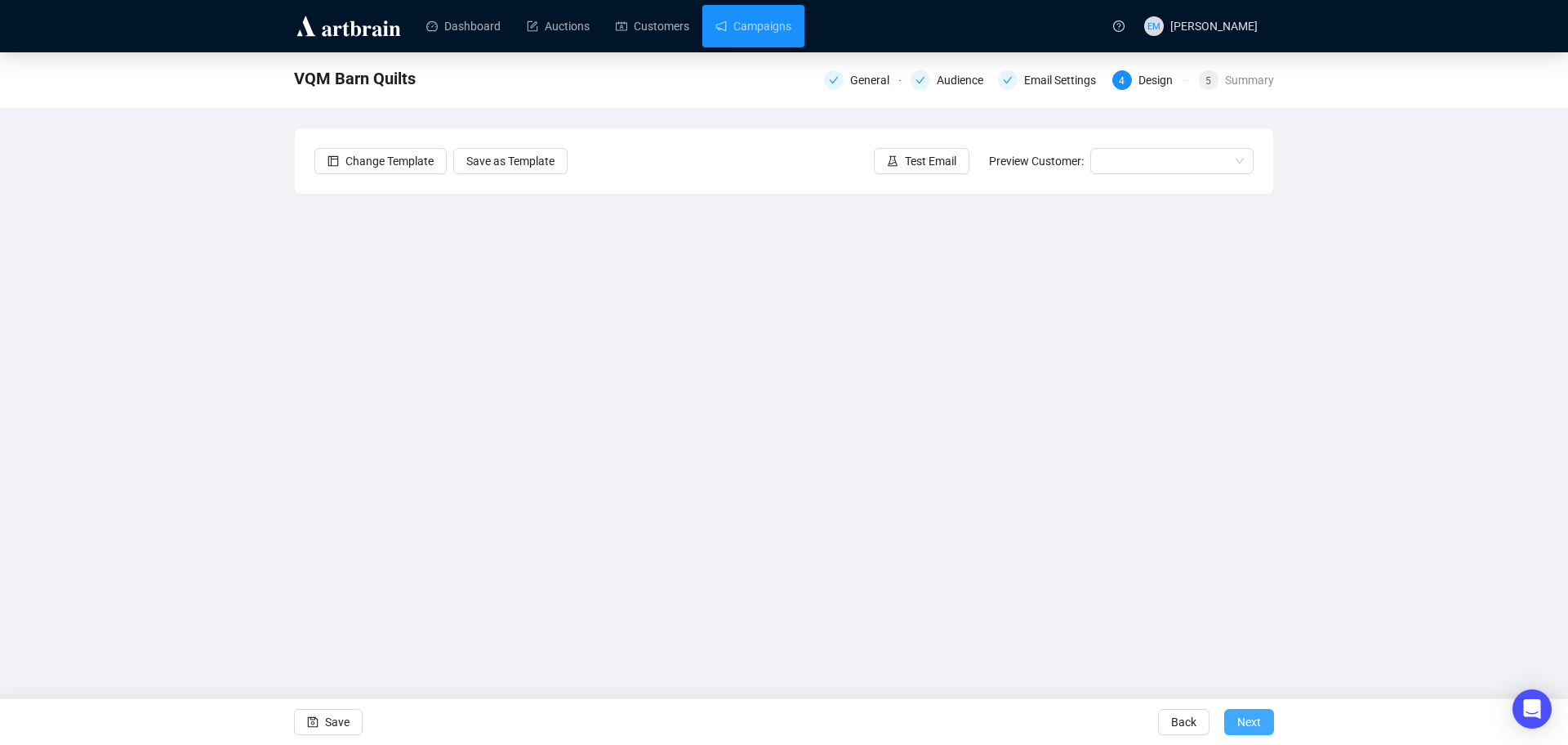
click at [1247, 709] on span "Next" at bounding box center [1250, 721] width 24 height 45
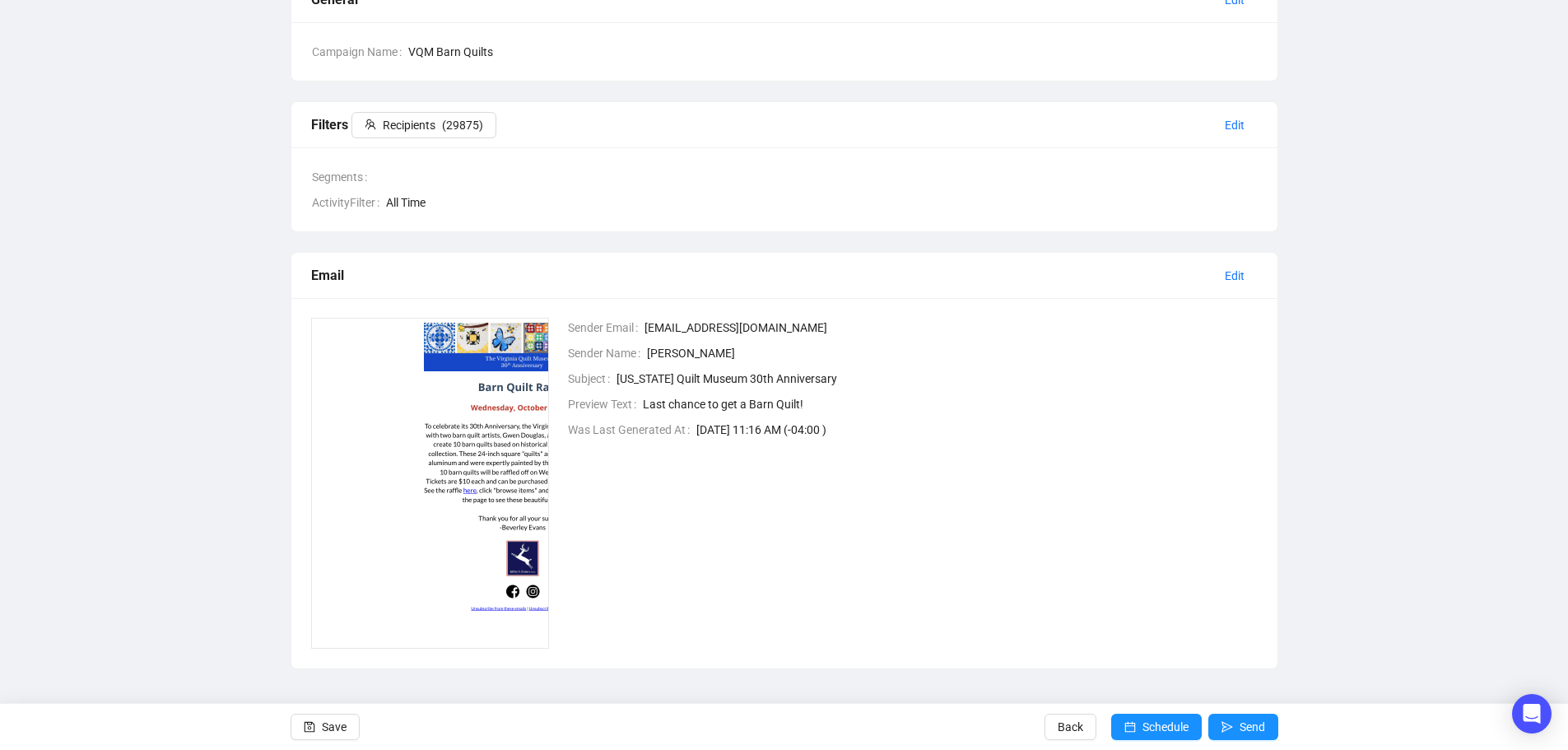
scroll to position [154, 0]
click at [1231, 721] on icon "send" at bounding box center [1228, 727] width 12 height 12
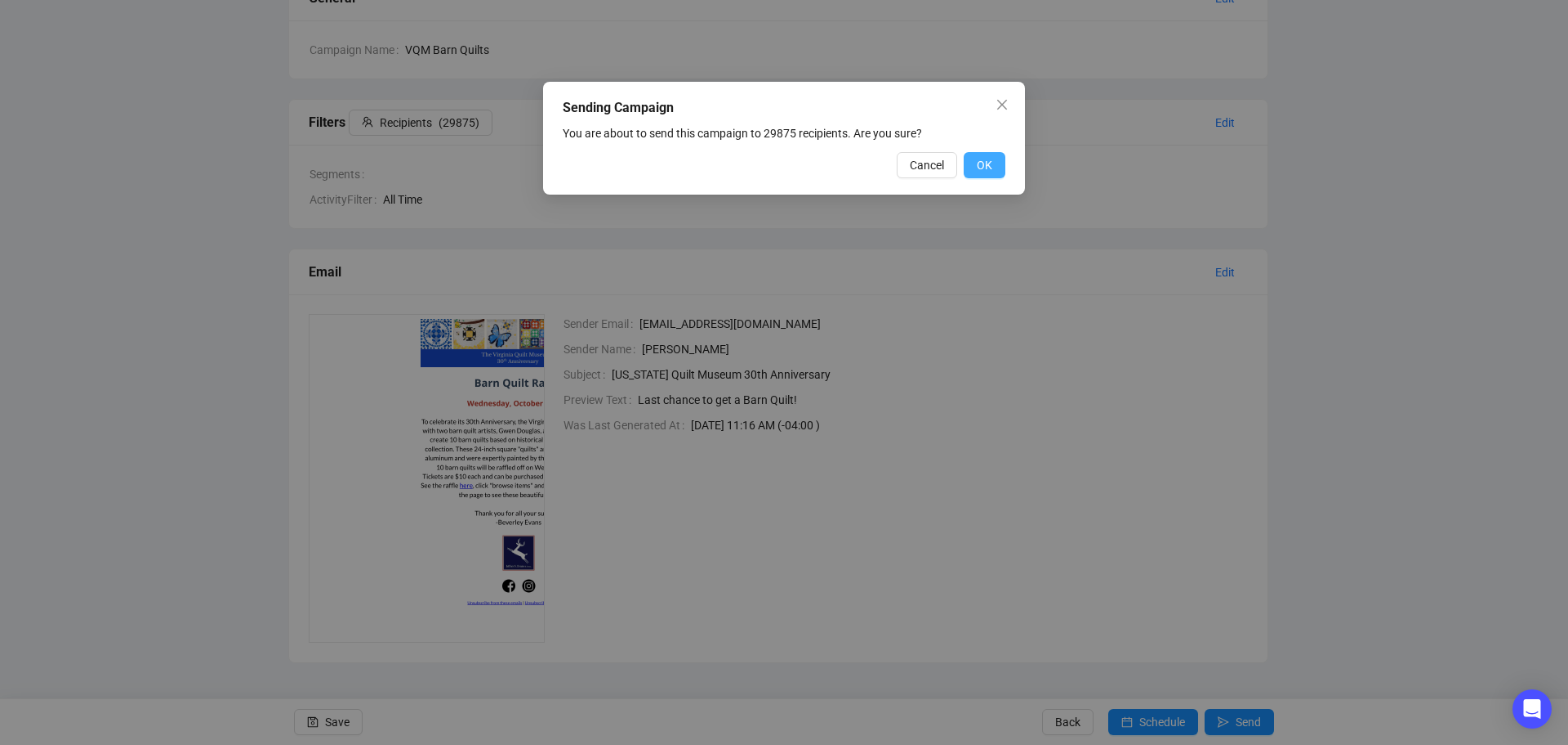
click at [994, 168] on button "OK" at bounding box center [985, 165] width 41 height 27
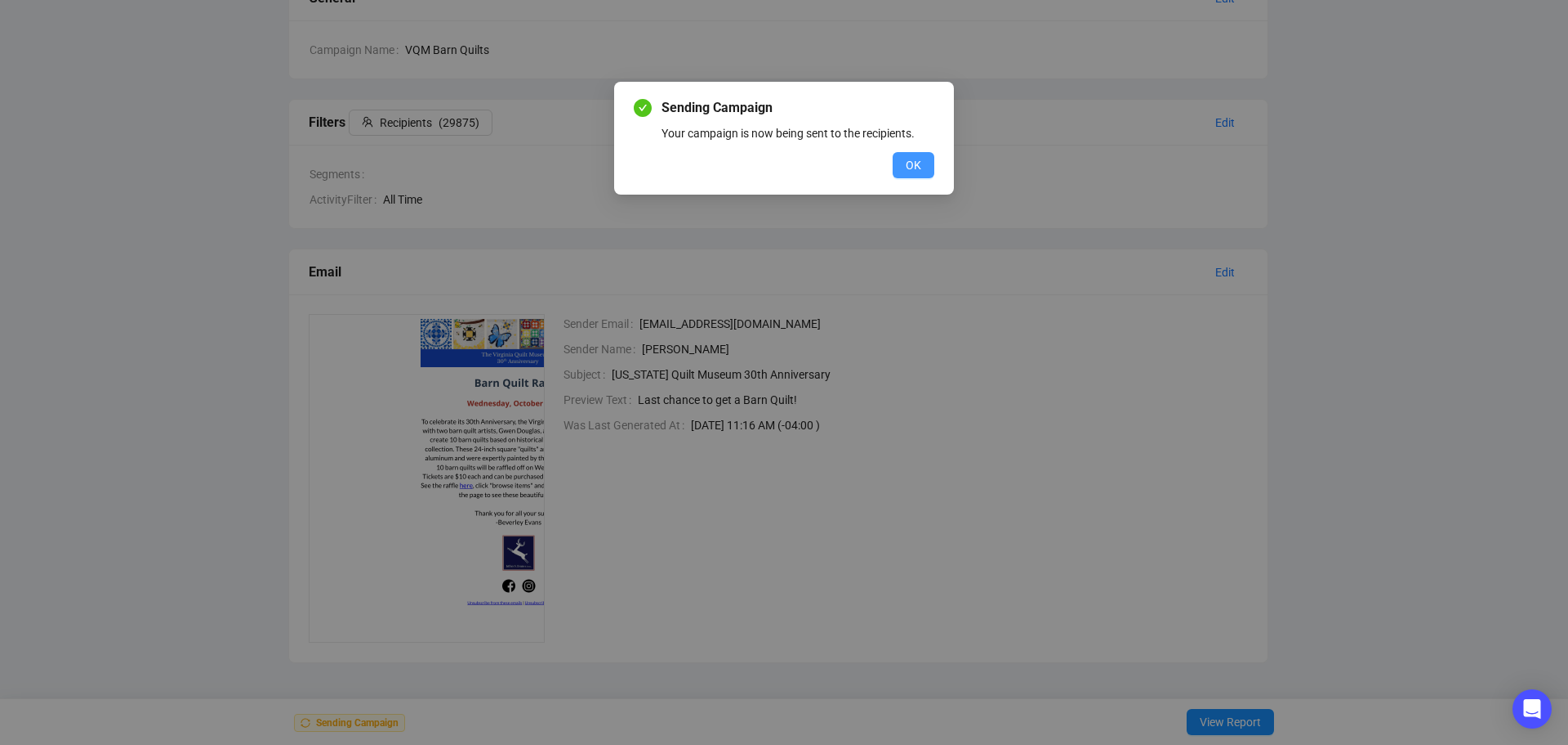
click at [928, 165] on button "OK" at bounding box center [914, 165] width 41 height 27
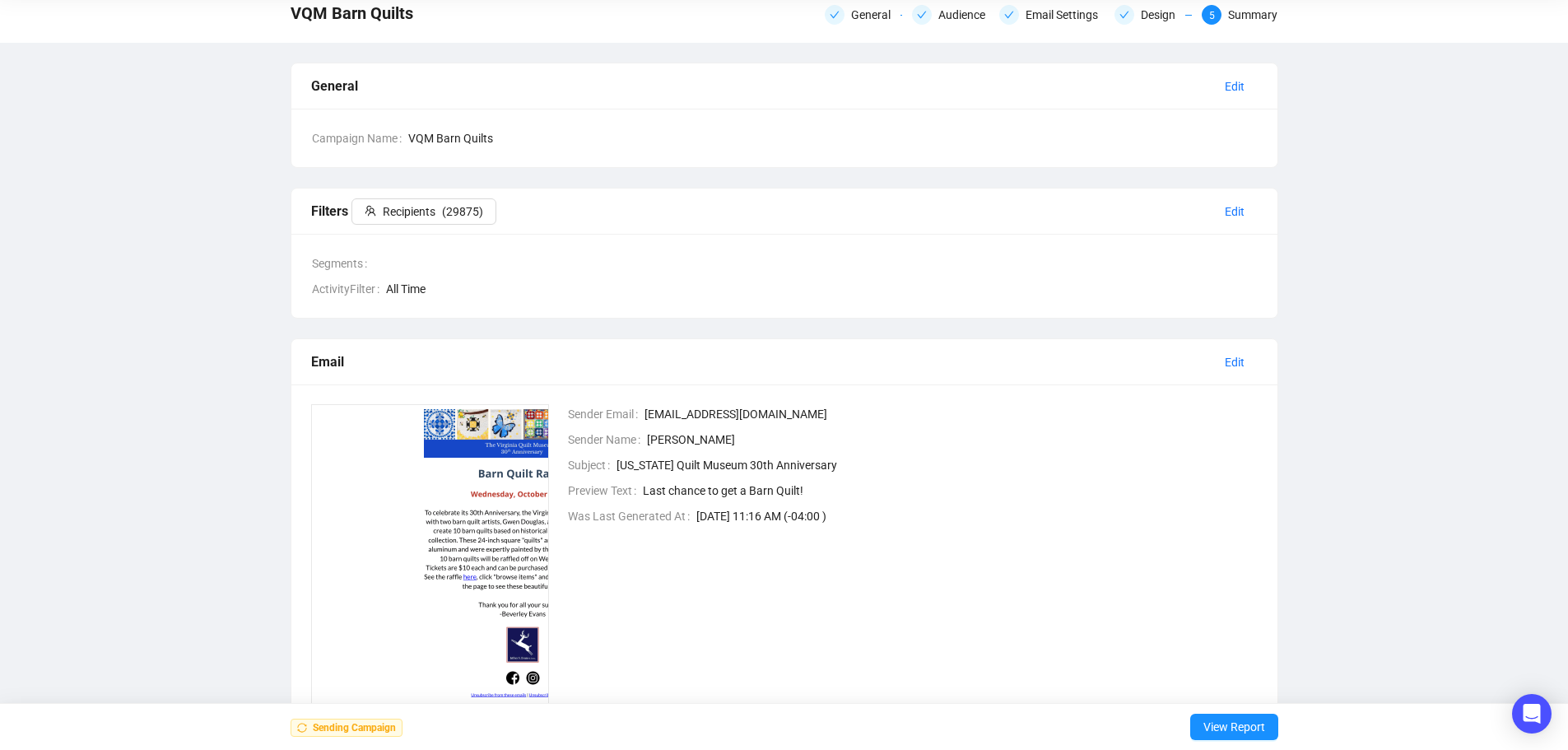
scroll to position [0, 0]
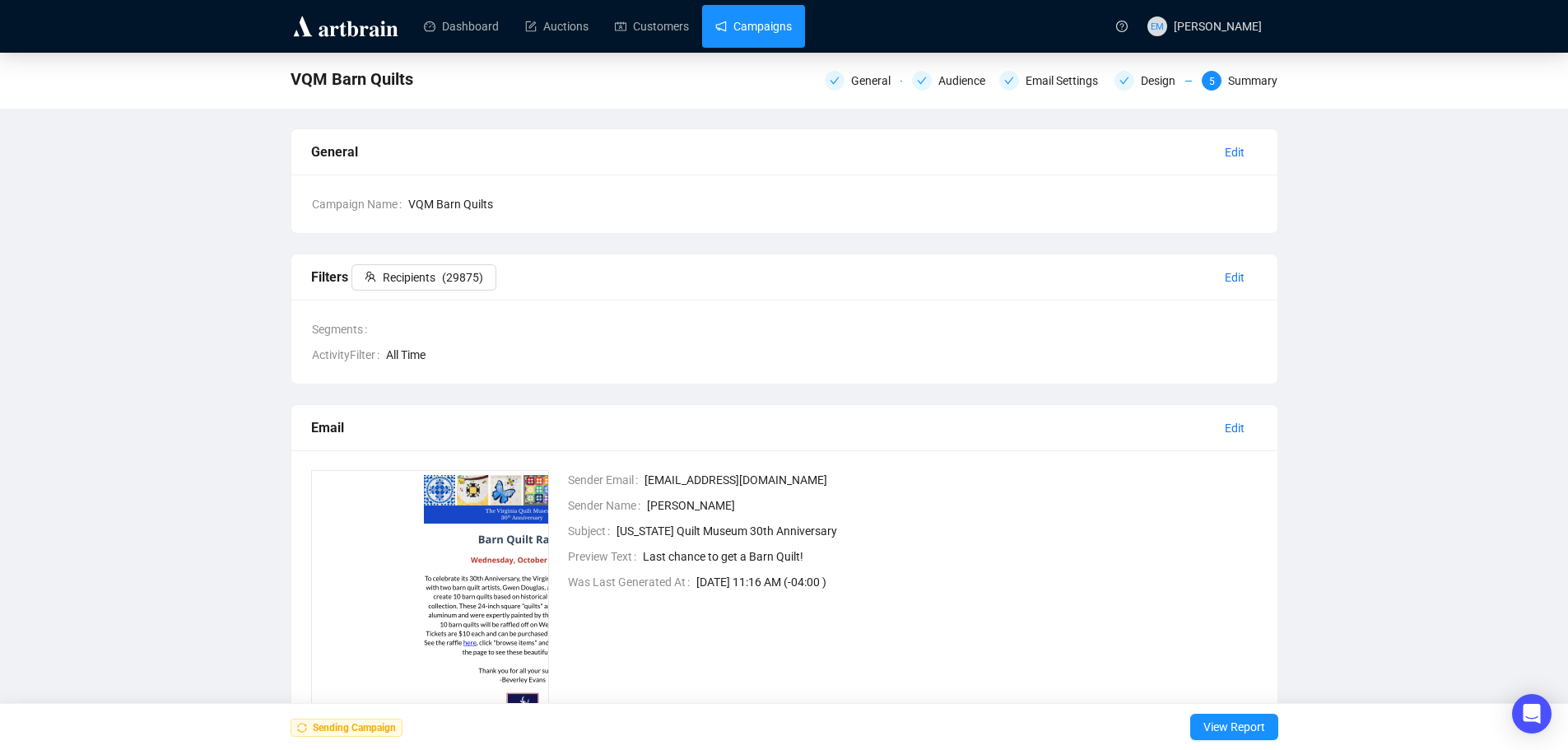
click at [764, 35] on link "Campaigns" at bounding box center [753, 26] width 76 height 43
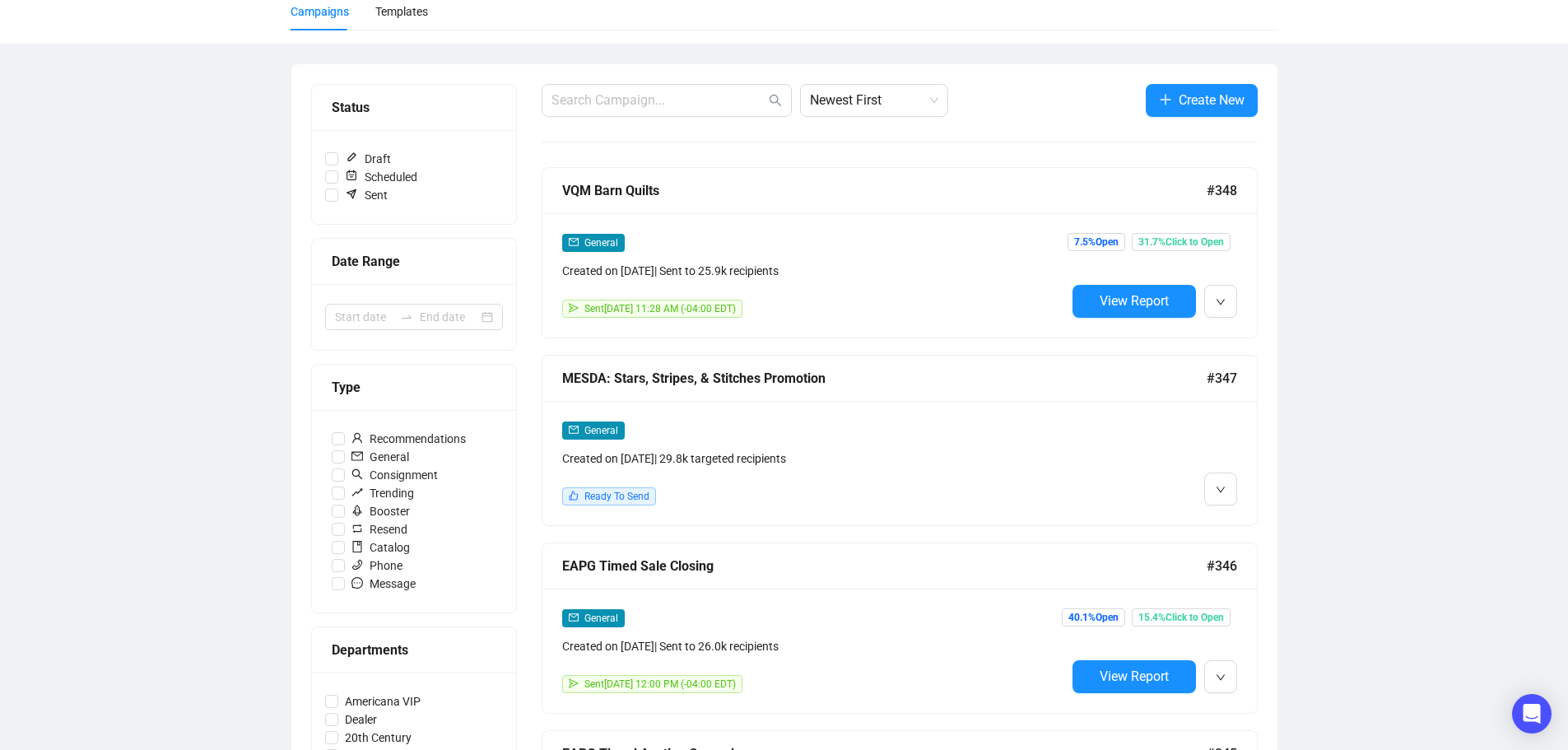
scroll to position [165, 0]
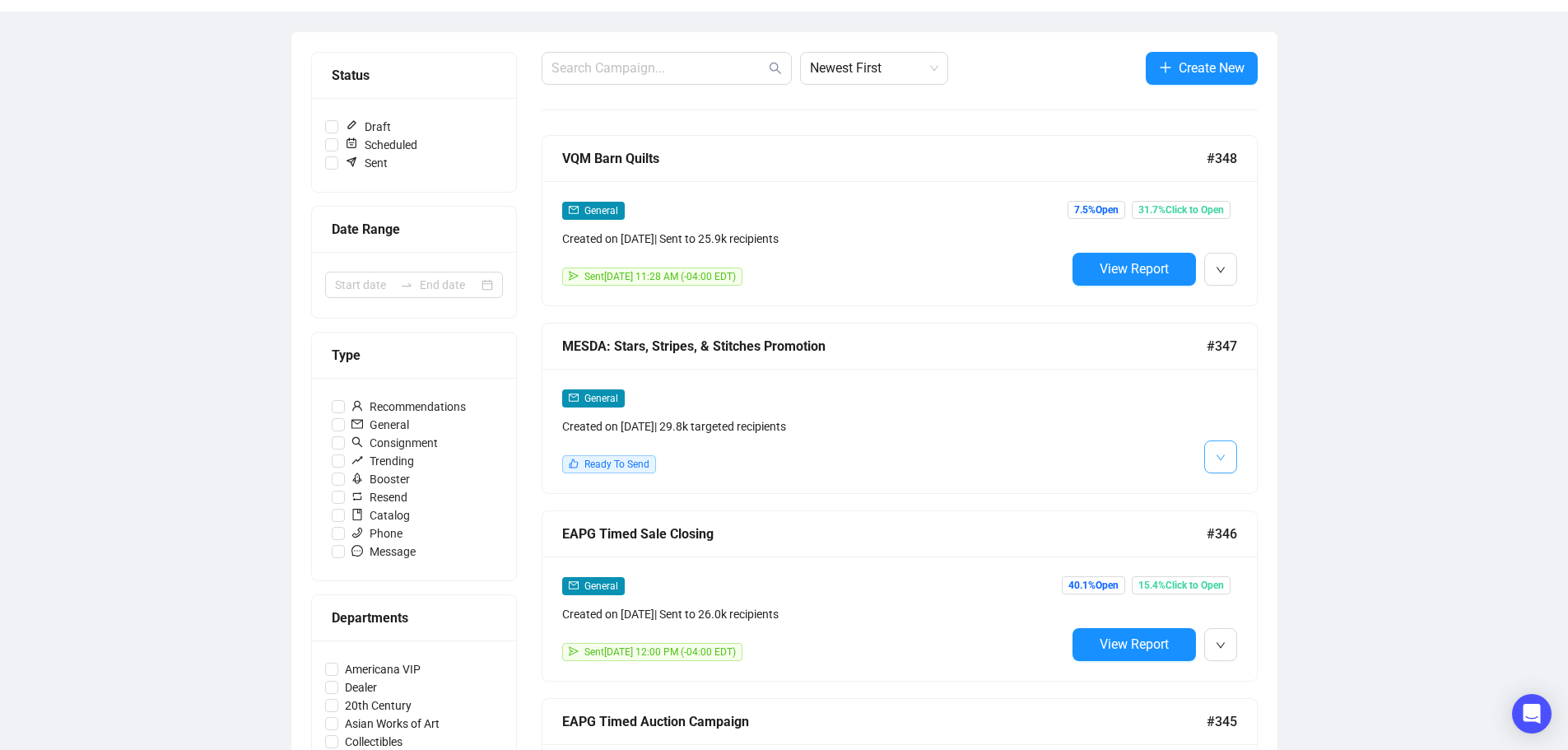
click at [1230, 449] on button "button" at bounding box center [1220, 456] width 33 height 33
click at [1236, 486] on li "Edit" at bounding box center [1251, 491] width 87 height 27
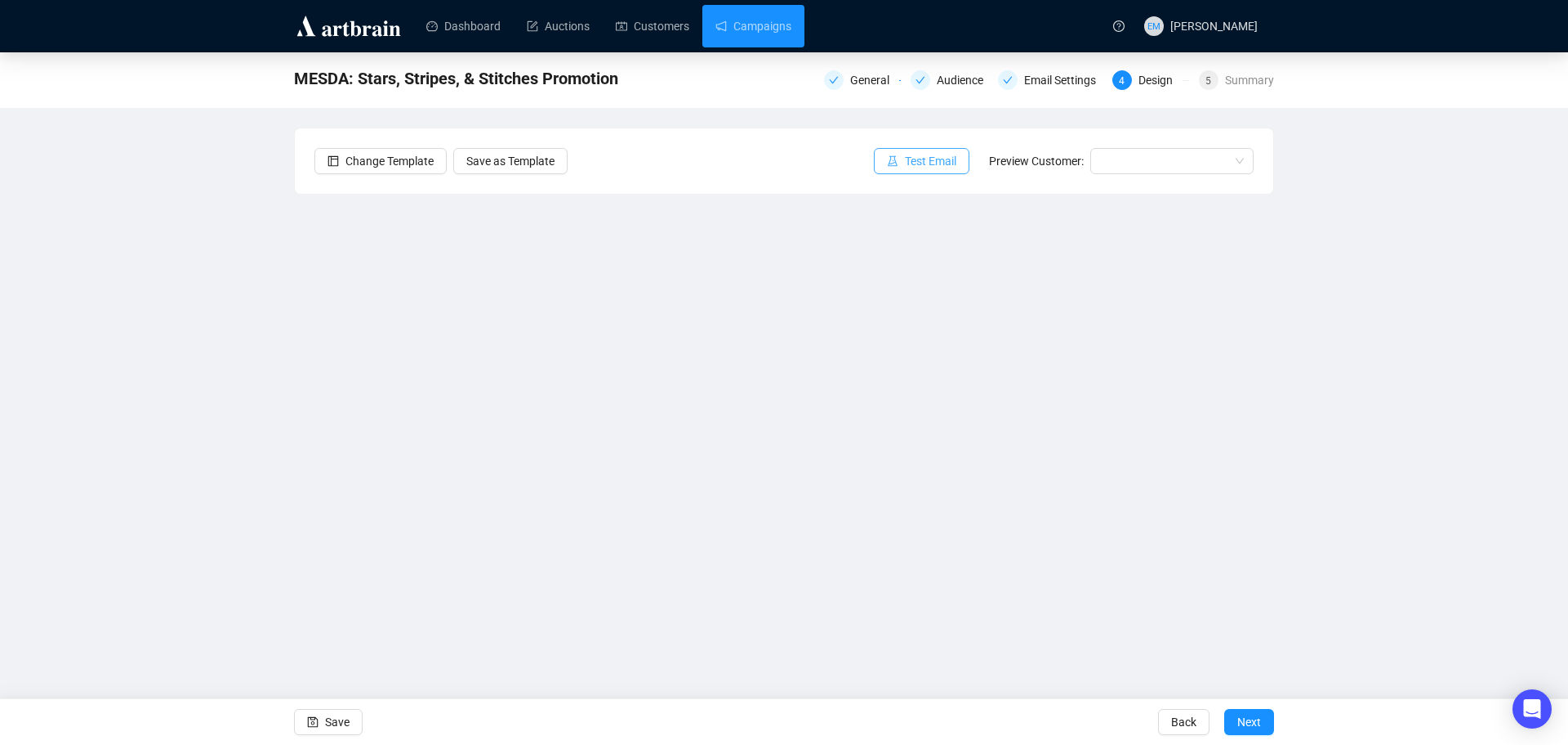
click at [907, 155] on button "Test Email" at bounding box center [921, 161] width 96 height 27
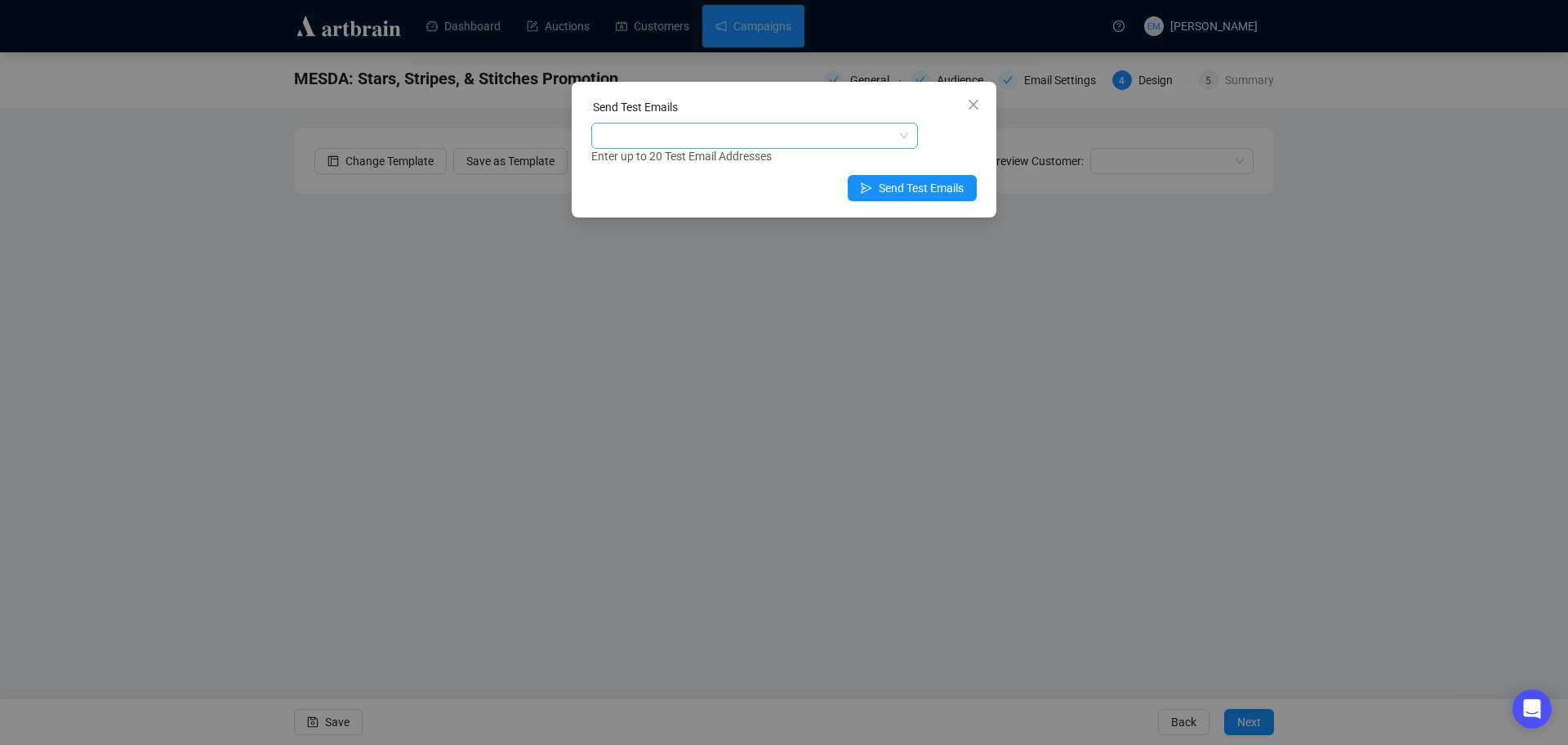
click at [807, 144] on div at bounding box center [747, 135] width 303 height 23
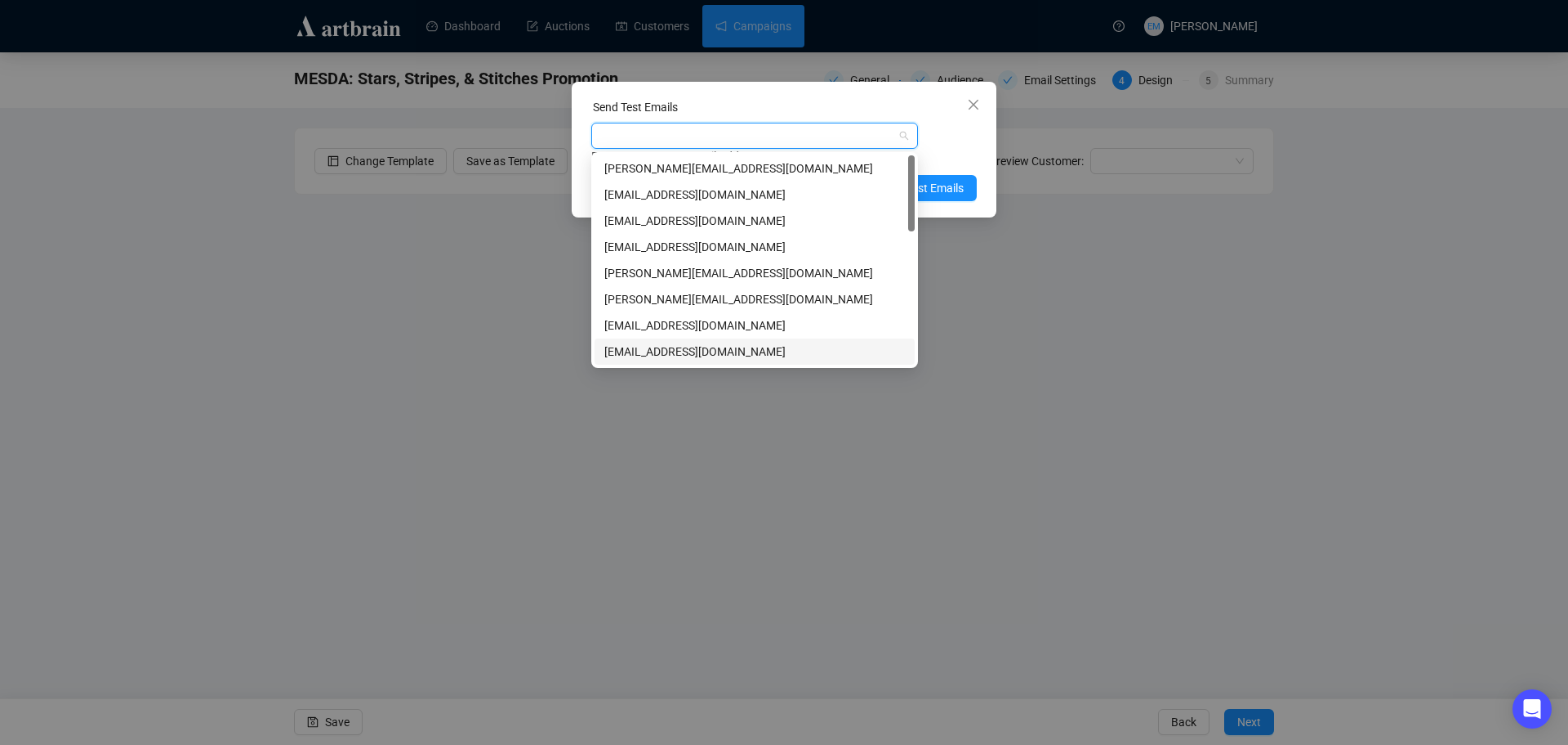
click at [717, 347] on div "[EMAIL_ADDRESS][DOMAIN_NAME]" at bounding box center [754, 352] width 300 height 18
click at [946, 128] on div "[EMAIL_ADDRESS][DOMAIN_NAME] Enter up to 20 Test Email Addresses" at bounding box center [783, 143] width 385 height 42
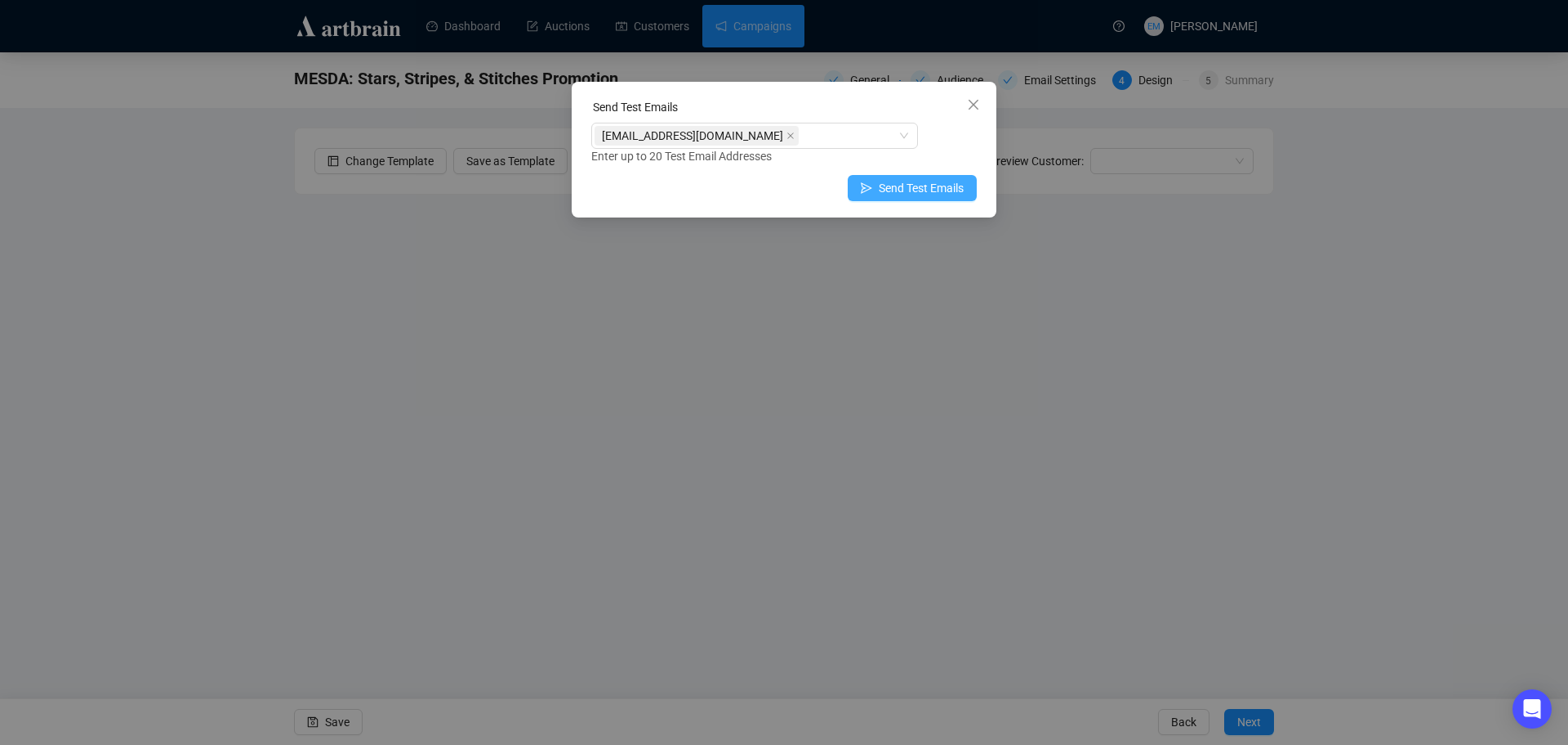
click at [919, 188] on span "Send Test Emails" at bounding box center [921, 188] width 85 height 18
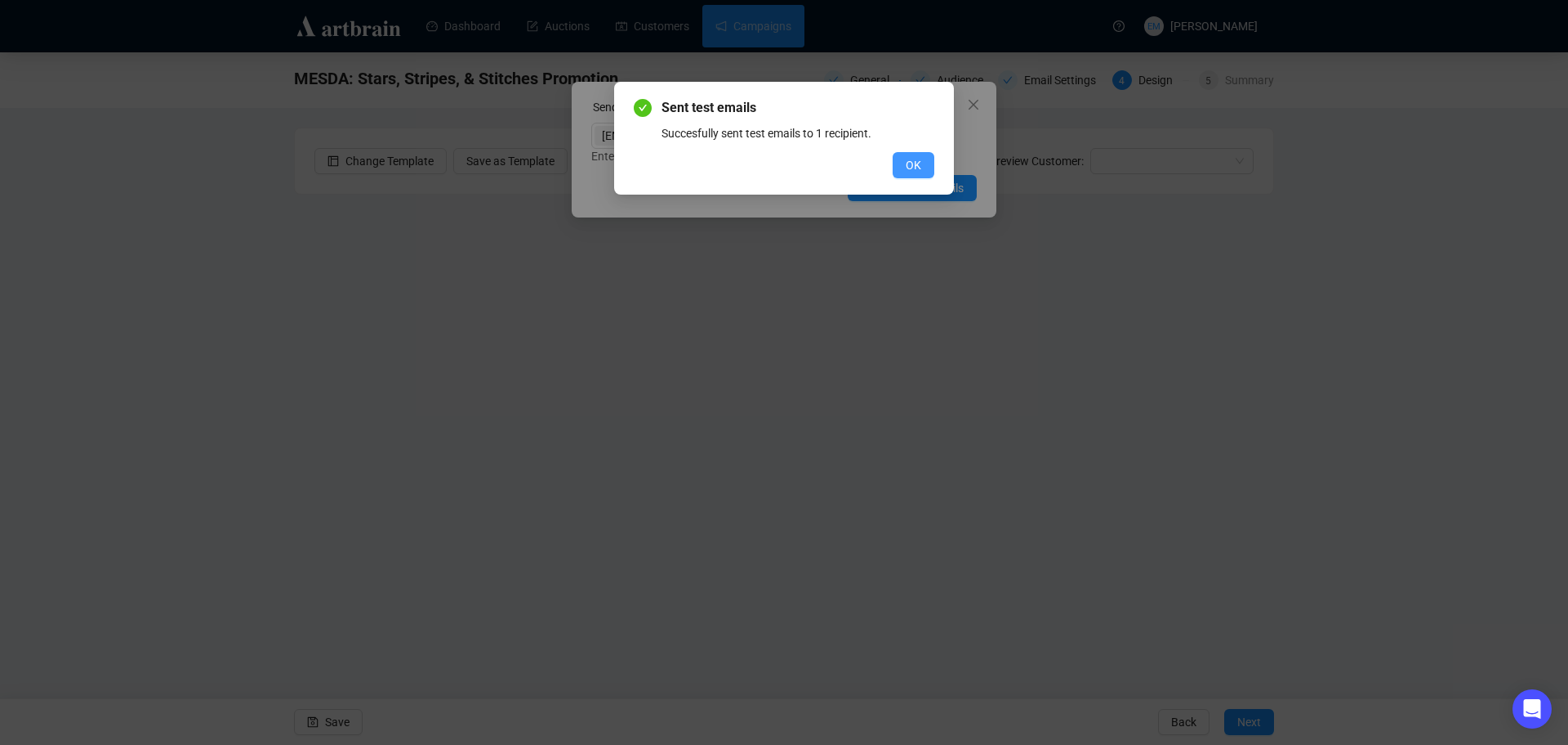
click at [906, 165] on span "OK" at bounding box center [914, 165] width 16 height 18
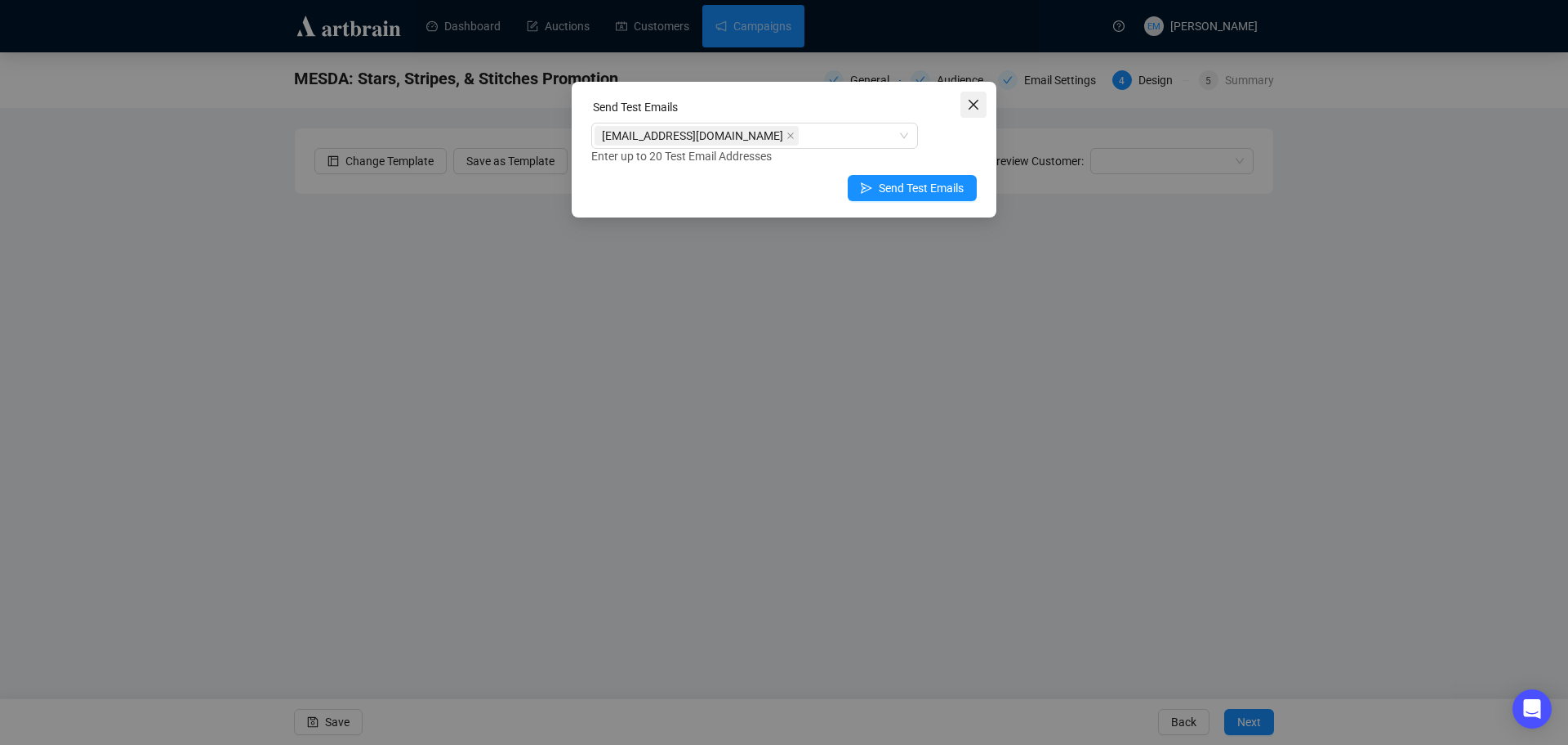
click at [975, 102] on icon "close" at bounding box center [973, 104] width 13 height 13
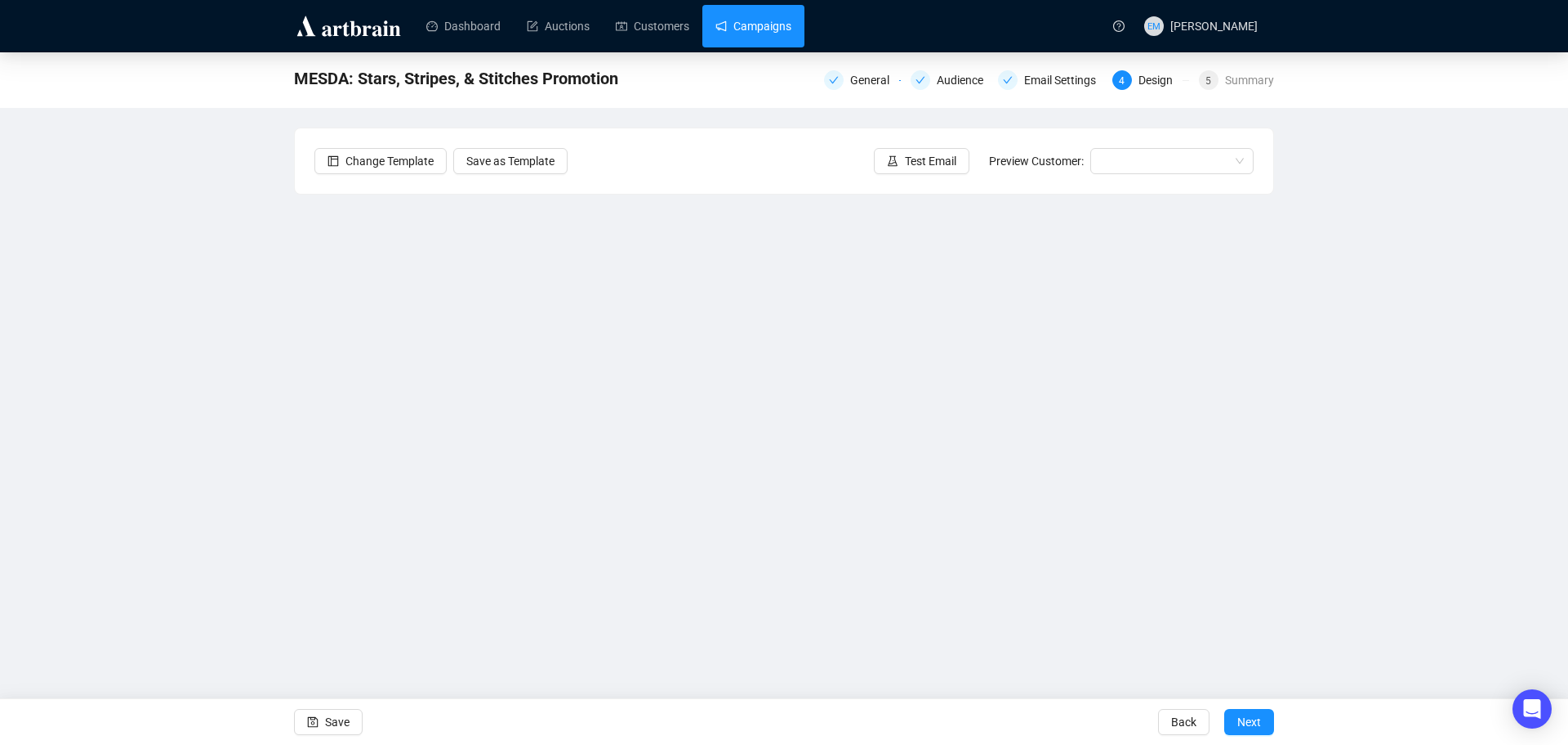
click at [783, 20] on link "Campaigns" at bounding box center [753, 26] width 76 height 42
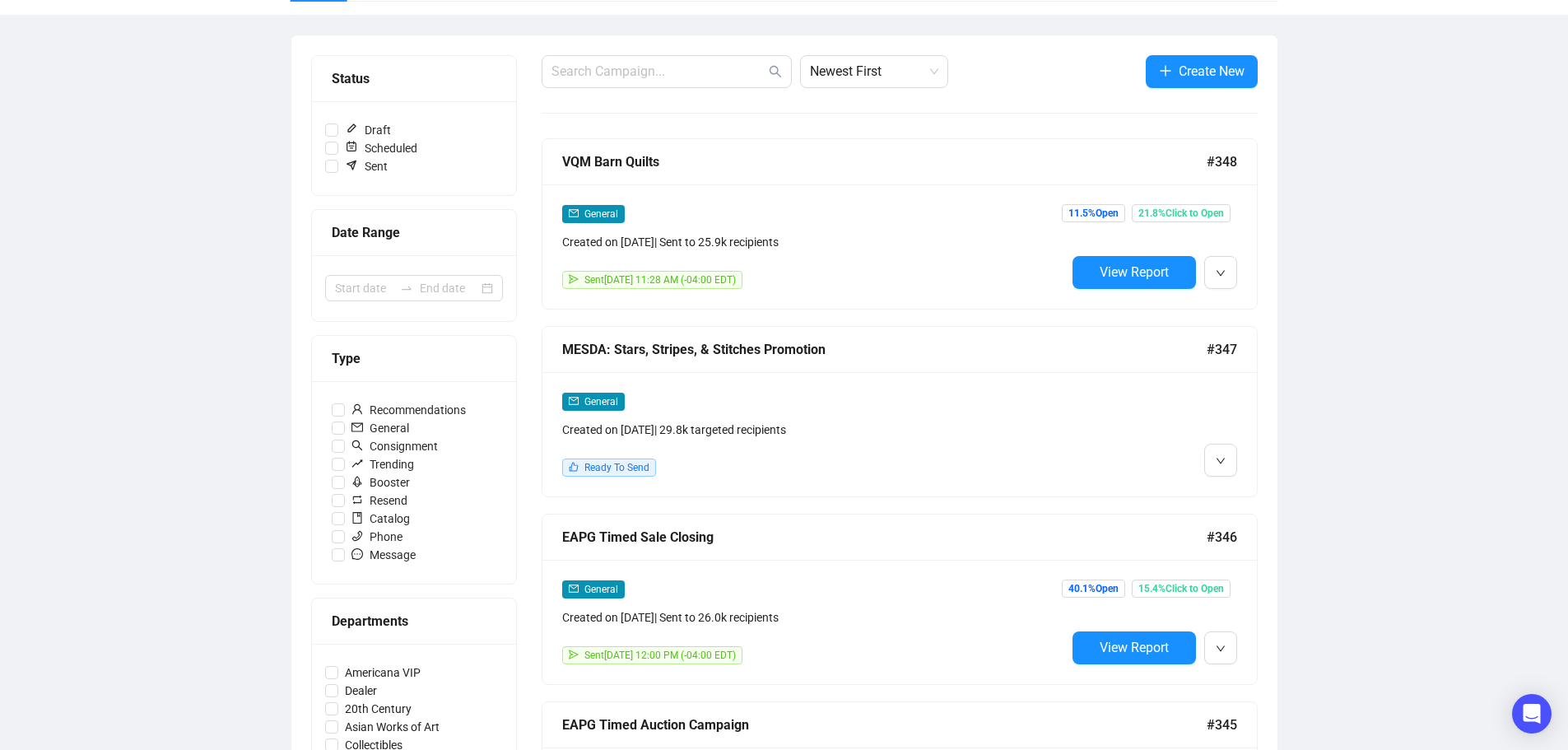
scroll to position [165, 0]
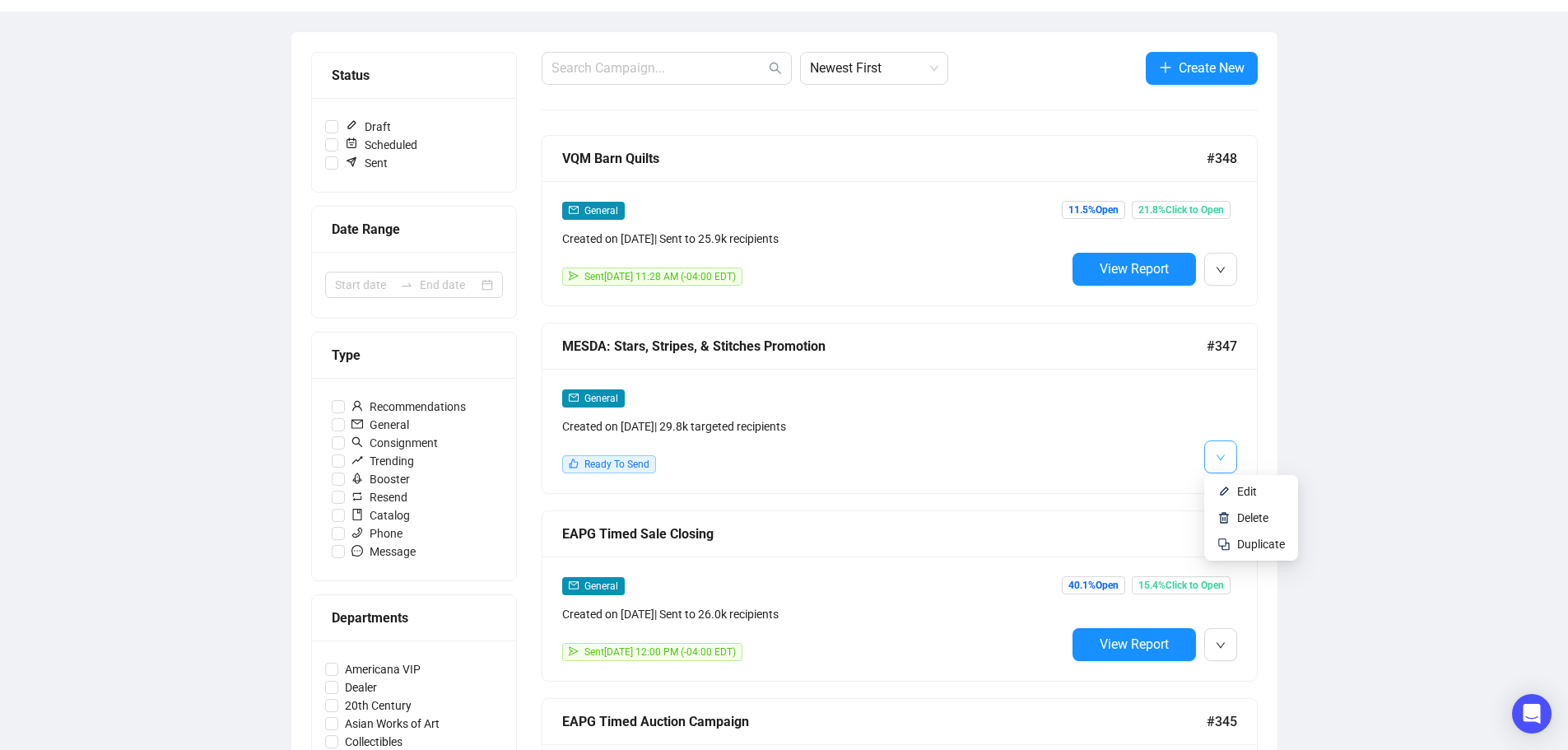
click at [1209, 457] on button "button" at bounding box center [1220, 456] width 33 height 33
click at [1257, 487] on span "Edit" at bounding box center [1261, 491] width 48 height 18
